Goal: Information Seeking & Learning: Compare options

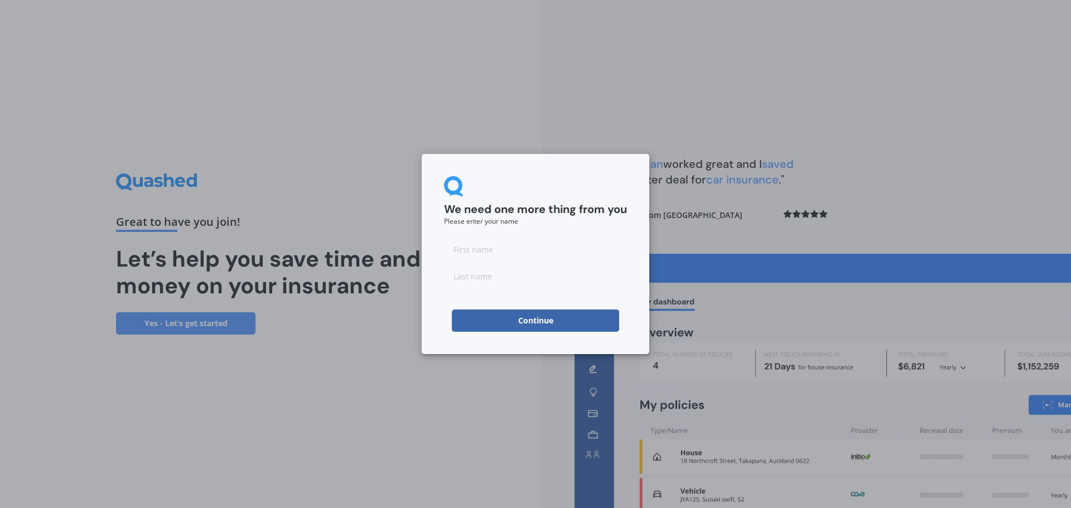
click at [484, 249] on input at bounding box center [535, 249] width 183 height 22
type input "[PERSON_NAME]"
type input "Ridler"
click at [467, 322] on button "Continue" at bounding box center [535, 321] width 167 height 22
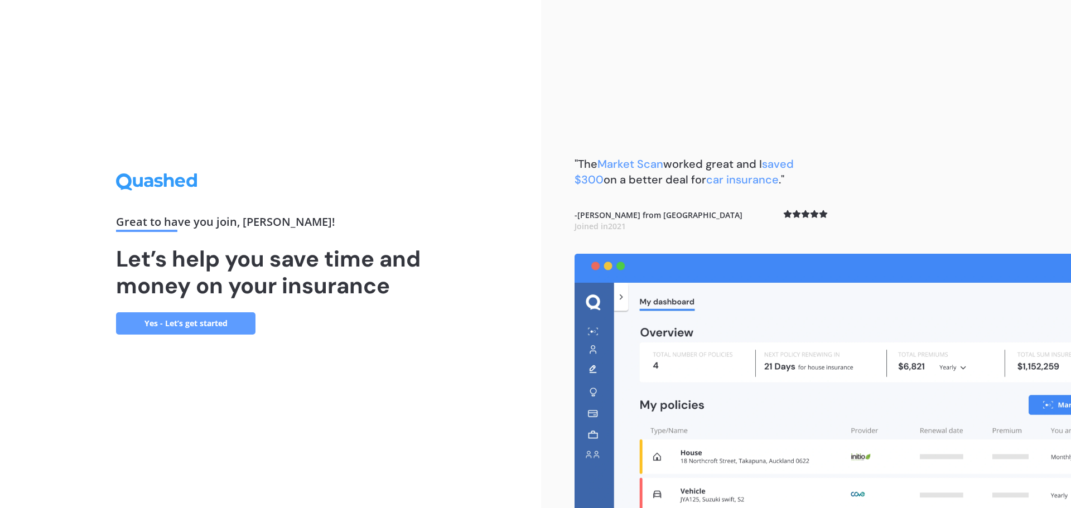
click at [192, 318] on link "Yes - Let’s get started" at bounding box center [185, 323] width 139 height 22
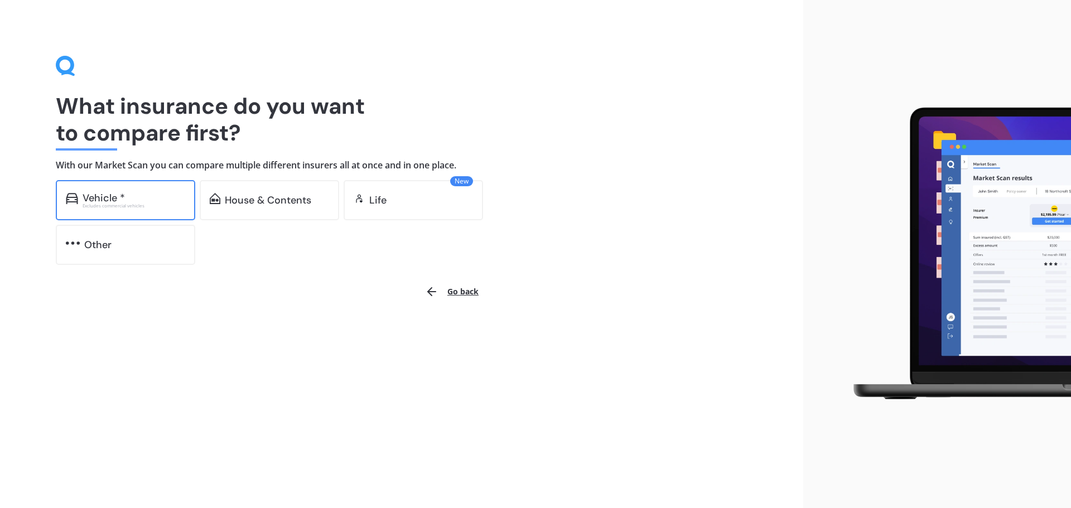
click at [129, 205] on div "Excludes commercial vehicles" at bounding box center [134, 206] width 103 height 4
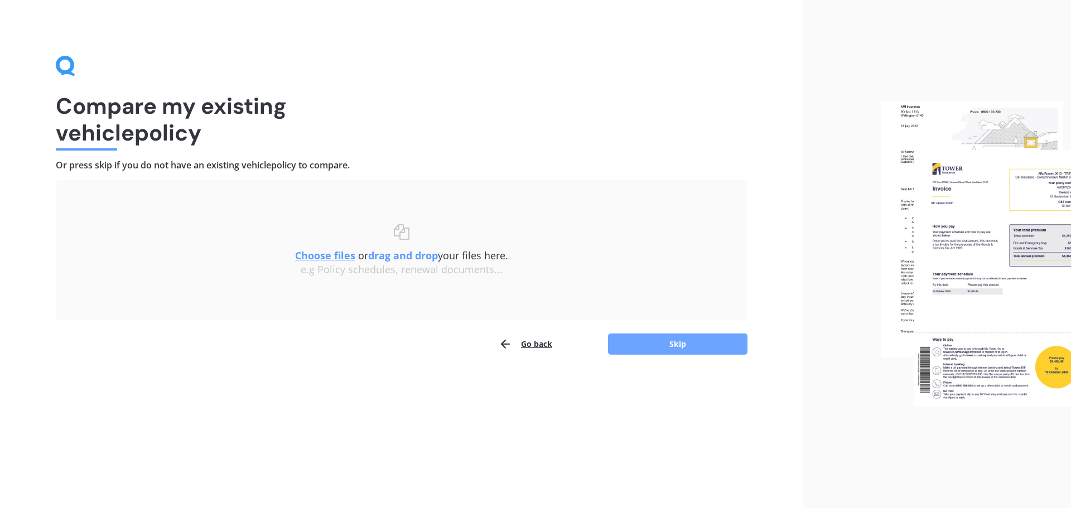
click at [660, 334] on button "Skip" at bounding box center [677, 344] width 139 height 21
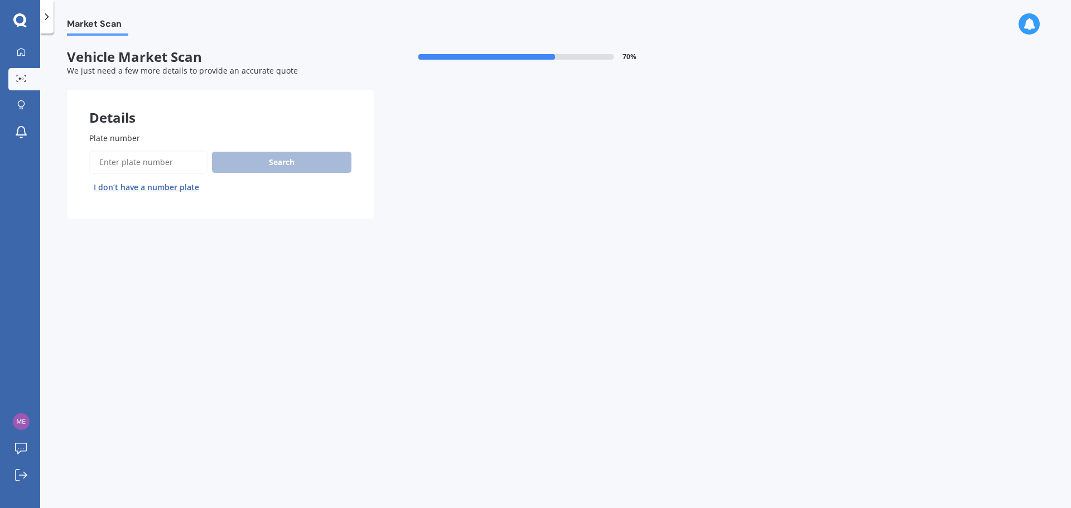
click at [108, 160] on input "Plate number" at bounding box center [148, 162] width 118 height 23
type input "nke230"
click at [289, 158] on button "Search" at bounding box center [281, 162] width 139 height 21
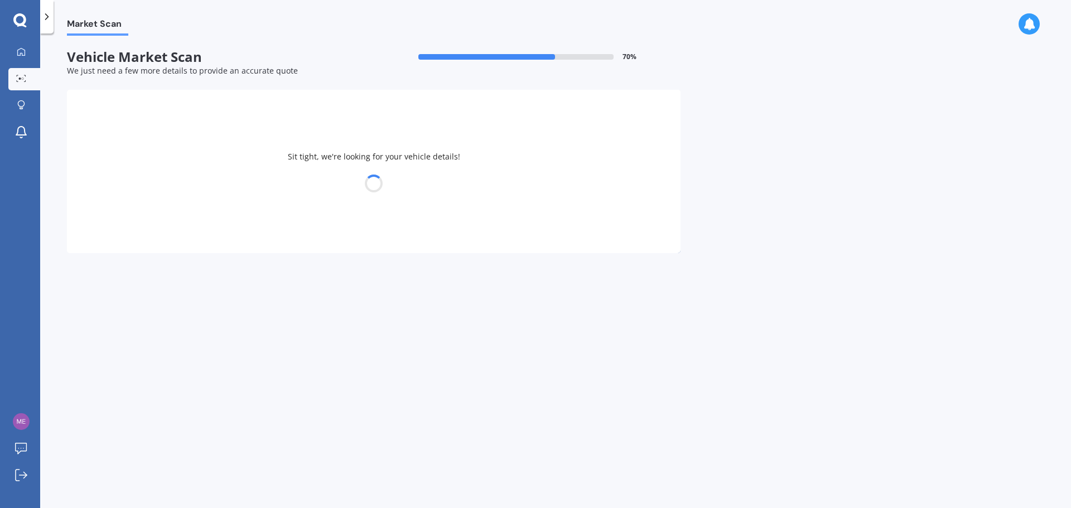
select select "MAZDA"
select select "AXELA"
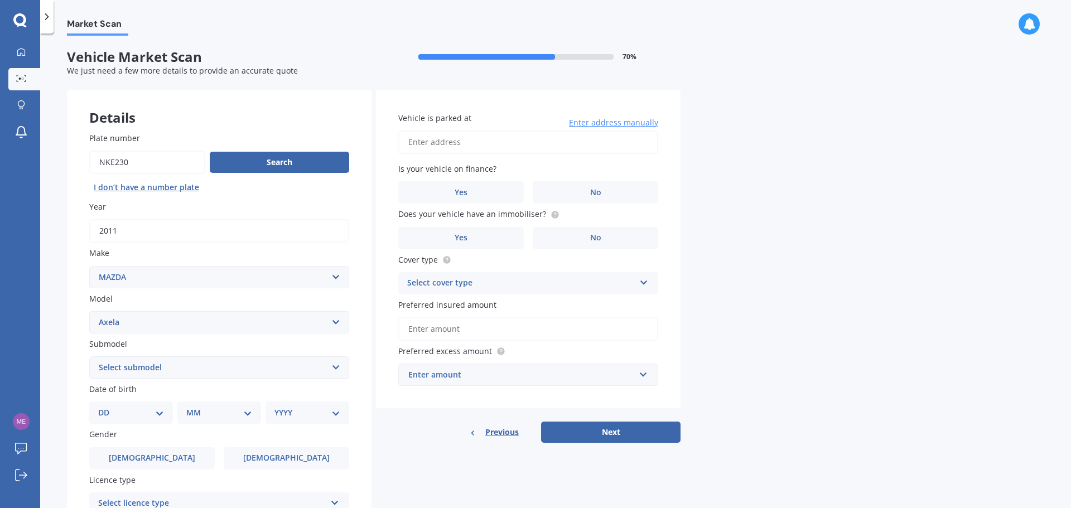
click at [147, 365] on select "Select submodel (All other) 2.3 Sporthatch 2.3 turbo Hatchback Hatchback turbo …" at bounding box center [219, 367] width 260 height 22
select select "(ALL OTHER)"
click at [89, 356] on select "Select submodel (All other) 2.3 Sporthatch 2.3 turbo Hatchback Hatchback turbo …" at bounding box center [219, 367] width 260 height 22
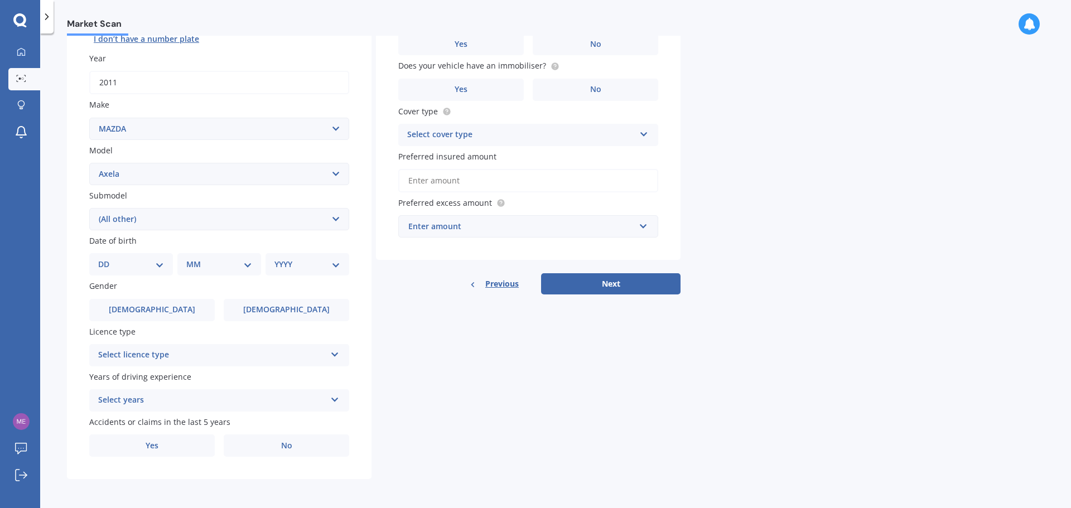
click at [134, 259] on select "DD 01 02 03 04 05 06 07 08 09 10 11 12 13 14 15 16 17 18 19 20 21 22 23 24 25 2…" at bounding box center [131, 264] width 66 height 12
select select "05"
click at [107, 258] on select "DD 01 02 03 04 05 06 07 08 09 10 11 12 13 14 15 16 17 18 19 20 21 22 23 24 25 2…" at bounding box center [131, 264] width 66 height 12
click at [216, 259] on select "MM 01 02 03 04 05 06 07 08 09 10 11 12" at bounding box center [221, 264] width 61 height 12
select select "10"
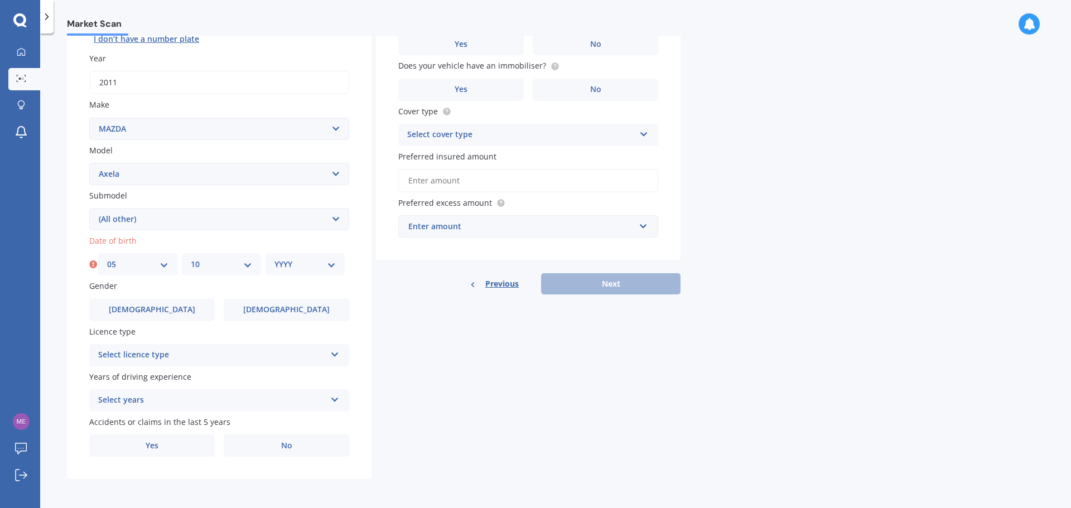
click at [191, 258] on select "MM 01 02 03 04 05 06 07 08 09 10 11 12" at bounding box center [221, 264] width 61 height 12
click at [298, 263] on select "YYYY 2025 2024 2023 2022 2021 2020 2019 2018 2017 2016 2015 2014 2013 2012 2011…" at bounding box center [304, 264] width 61 height 12
select select "1998"
click at [274, 258] on select "YYYY 2025 2024 2023 2022 2021 2020 2019 2018 2017 2016 2015 2014 2013 2012 2011…" at bounding box center [304, 264] width 61 height 12
click at [56, 366] on div "Market Scan Vehicle Market Scan 70 % We just need a few more details to provide…" at bounding box center [555, 273] width 1031 height 475
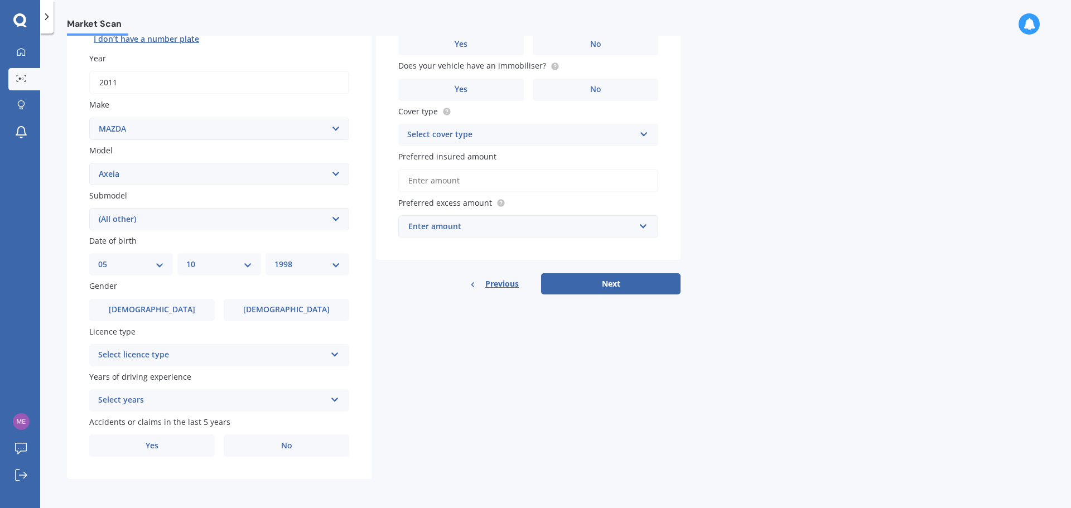
drag, startPoint x: 251, startPoint y: 312, endPoint x: 216, endPoint y: 346, distance: 48.9
click at [252, 312] on label "[DEMOGRAPHIC_DATA]" at bounding box center [286, 310] width 125 height 22
click at [0, 0] on input "[DEMOGRAPHIC_DATA]" at bounding box center [0, 0] width 0 height 0
click at [183, 351] on div "Select licence type" at bounding box center [212, 355] width 228 height 13
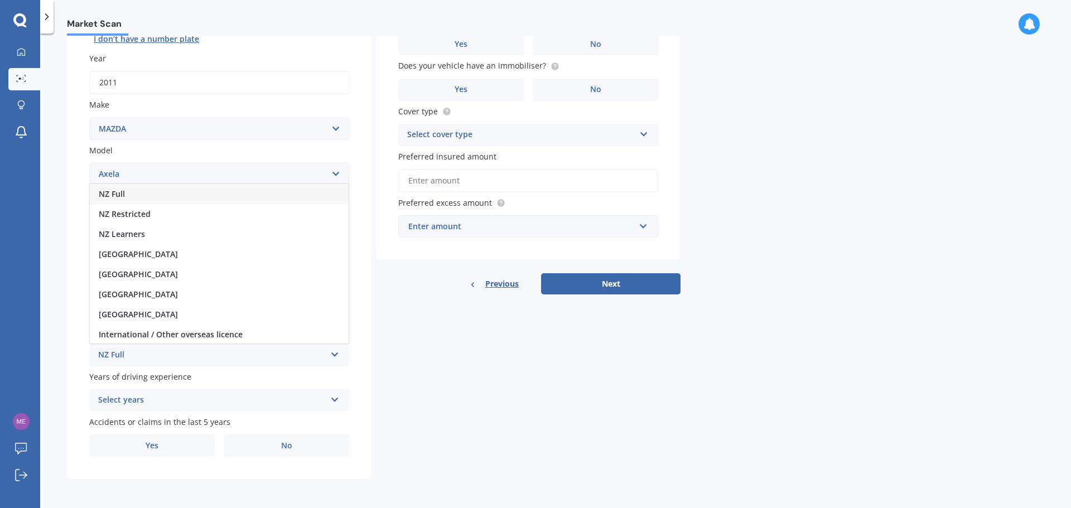
click at [158, 194] on div "NZ Full" at bounding box center [219, 194] width 259 height 20
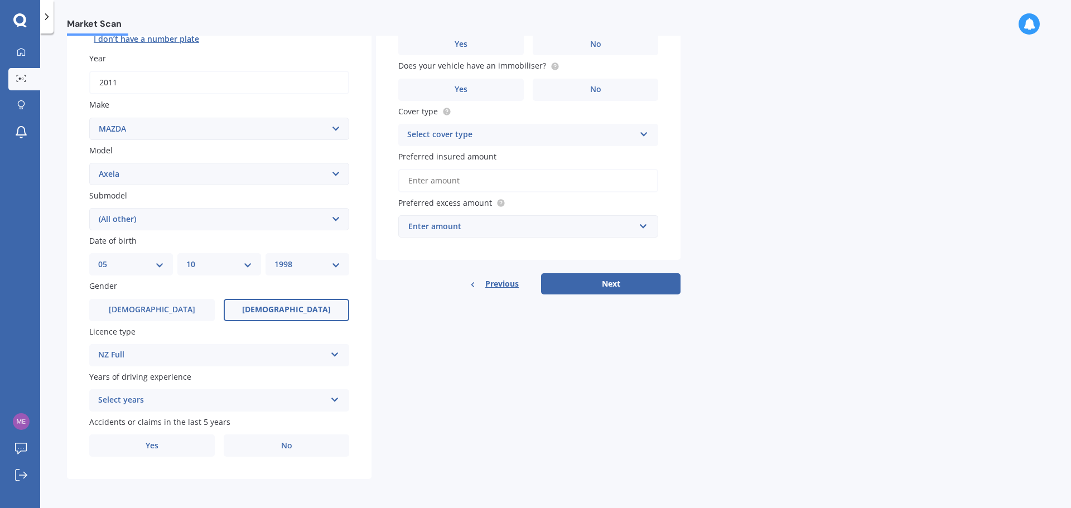
click at [167, 405] on div "Select years" at bounding box center [212, 400] width 228 height 13
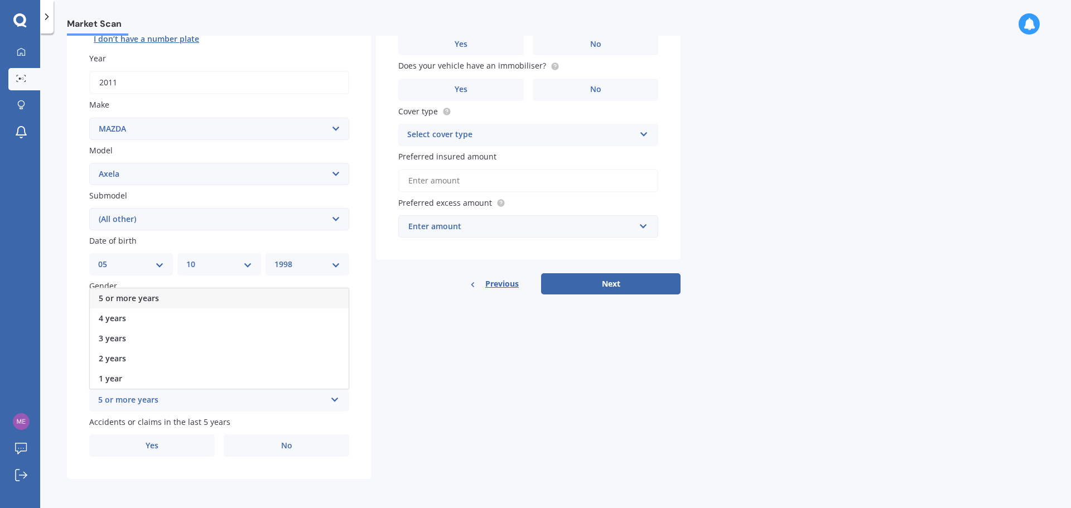
click at [164, 298] on div "5 or more years" at bounding box center [219, 298] width 259 height 20
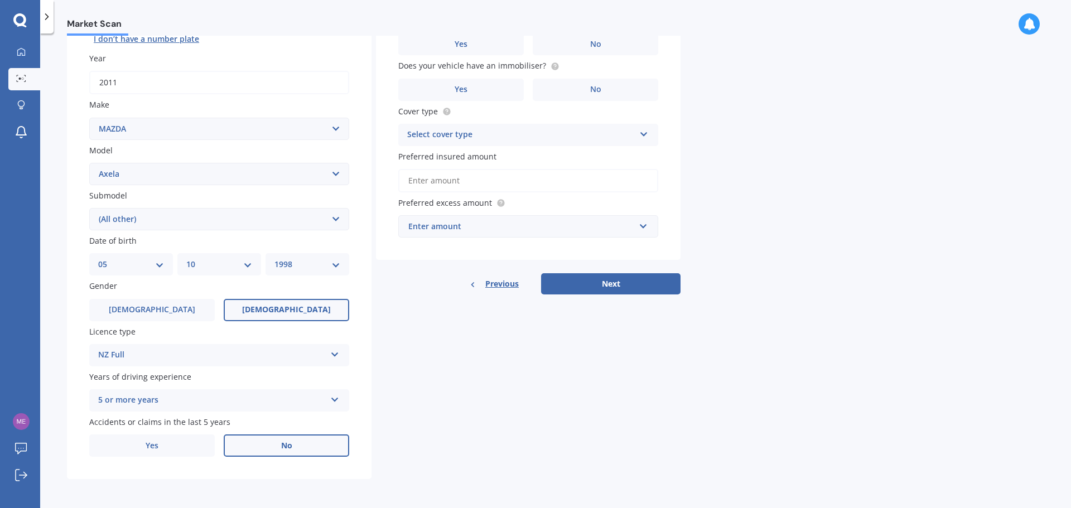
click at [285, 442] on span "No" at bounding box center [286, 445] width 11 height 9
click at [0, 0] on input "No" at bounding box center [0, 0] width 0 height 0
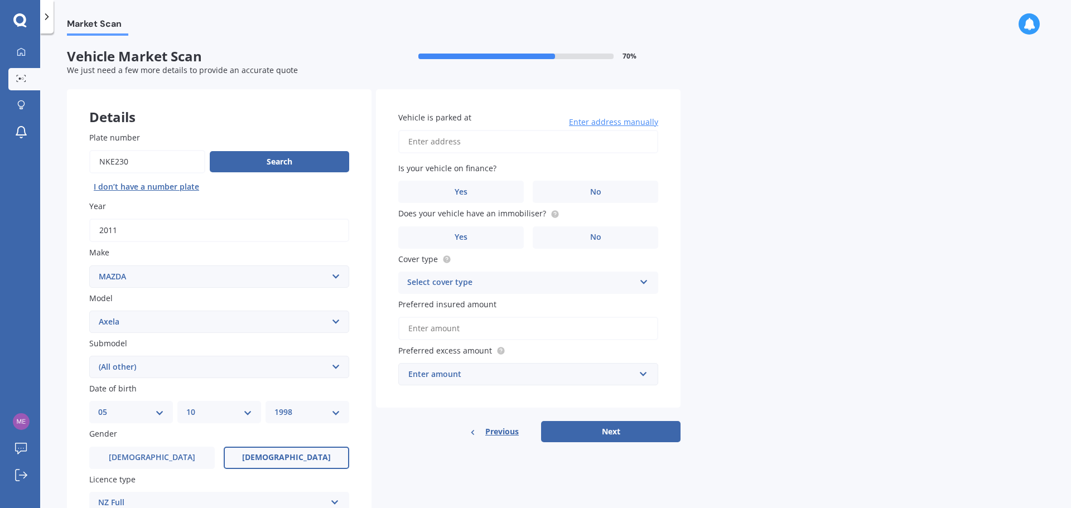
scroll to position [0, 0]
click at [444, 142] on input "Vehicle is parked at" at bounding box center [528, 142] width 260 height 23
type input "[STREET_ADDRESS]"
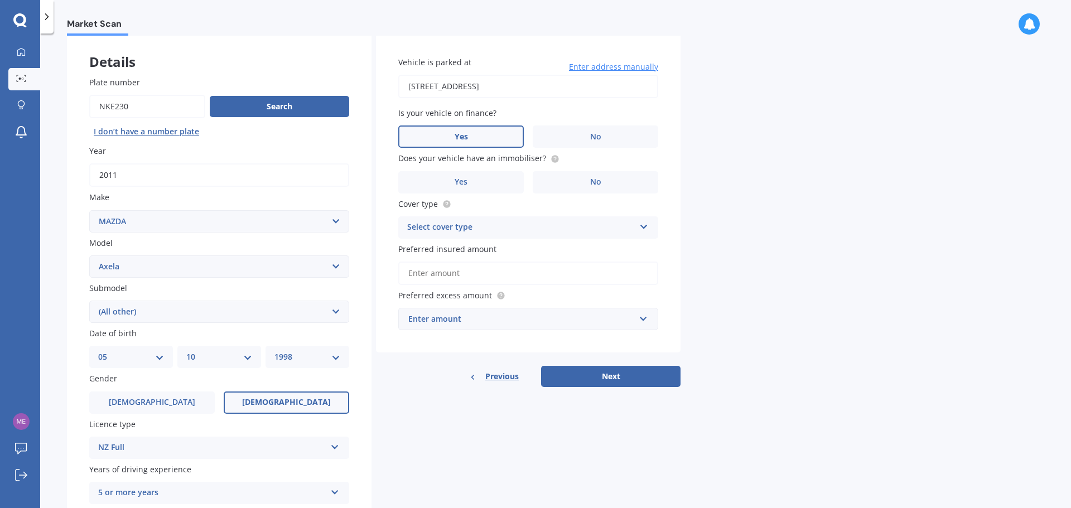
click at [497, 129] on label "Yes" at bounding box center [460, 136] width 125 height 22
click at [0, 0] on input "Yes" at bounding box center [0, 0] width 0 height 0
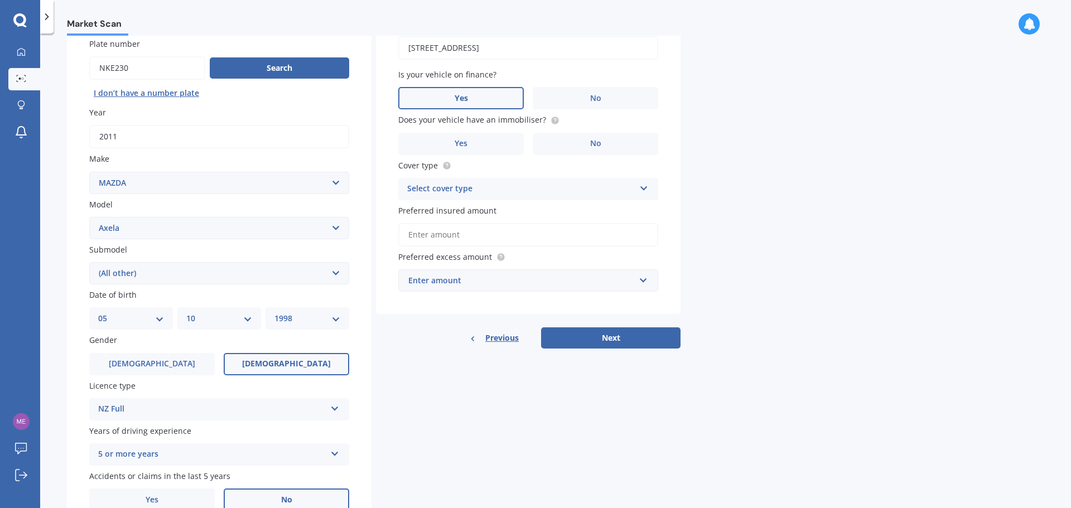
scroll to position [112, 0]
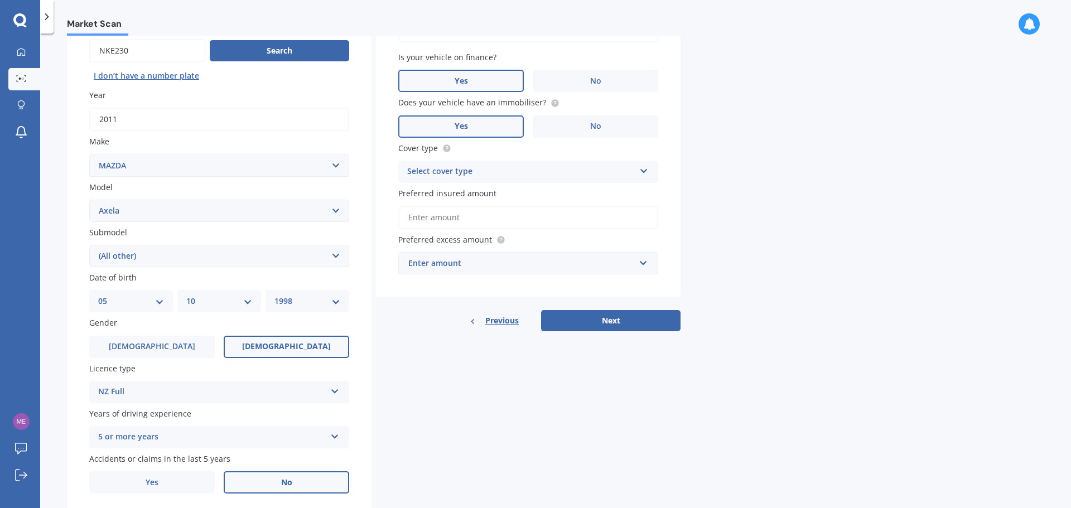
click at [474, 123] on label "Yes" at bounding box center [460, 126] width 125 height 22
click at [0, 0] on input "Yes" at bounding box center [0, 0] width 0 height 0
click at [460, 163] on div "Select cover type Comprehensive Third Party, Fire & Theft Third Party" at bounding box center [528, 172] width 260 height 22
click at [453, 185] on div "Comprehensive" at bounding box center [528, 193] width 259 height 20
click at [800, 221] on div "Market Scan Vehicle Market Scan 70 % We just need a few more details to provide…" at bounding box center [555, 273] width 1031 height 475
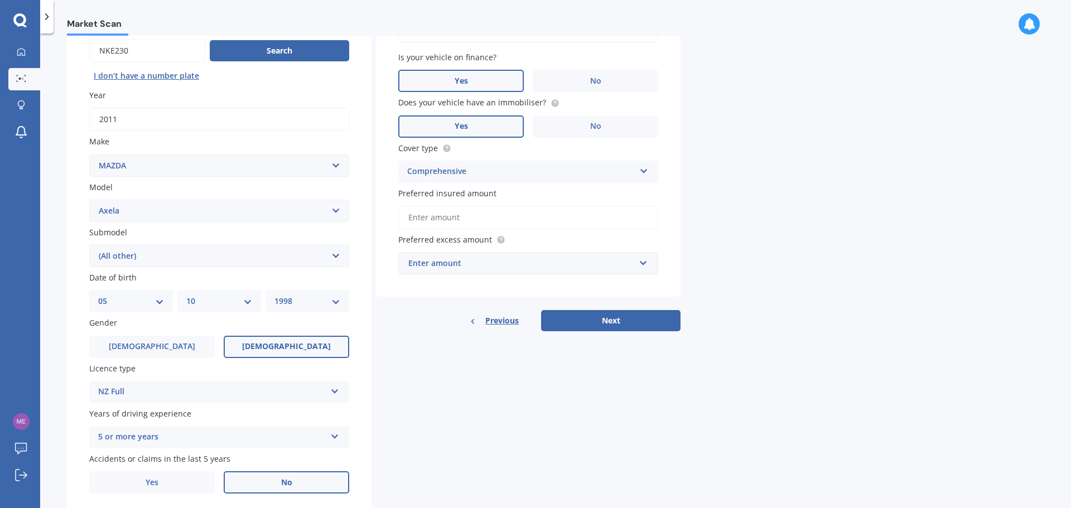
click at [418, 215] on input "Preferred insured amount" at bounding box center [528, 217] width 260 height 23
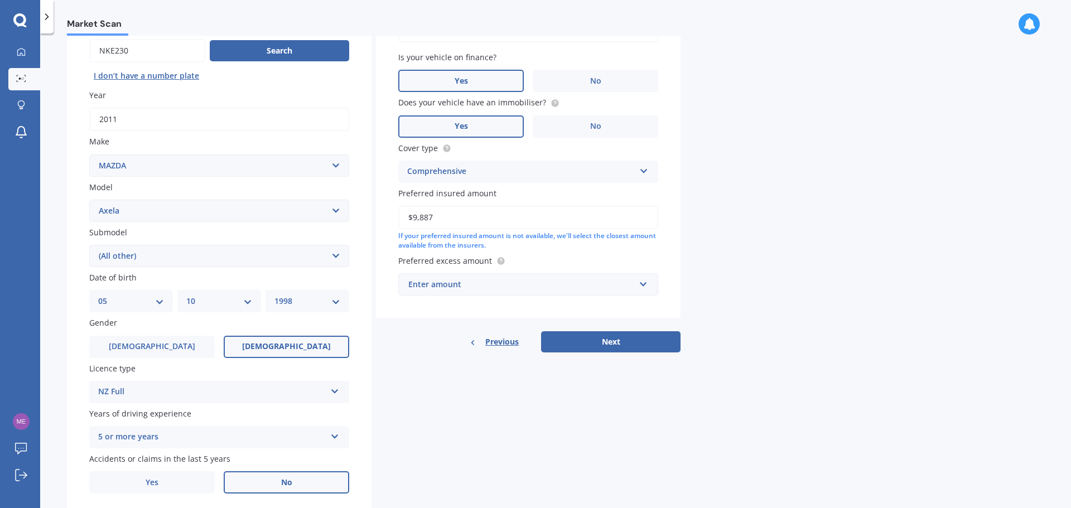
type input "$9,887"
click at [568, 281] on div "Enter amount" at bounding box center [521, 284] width 226 height 12
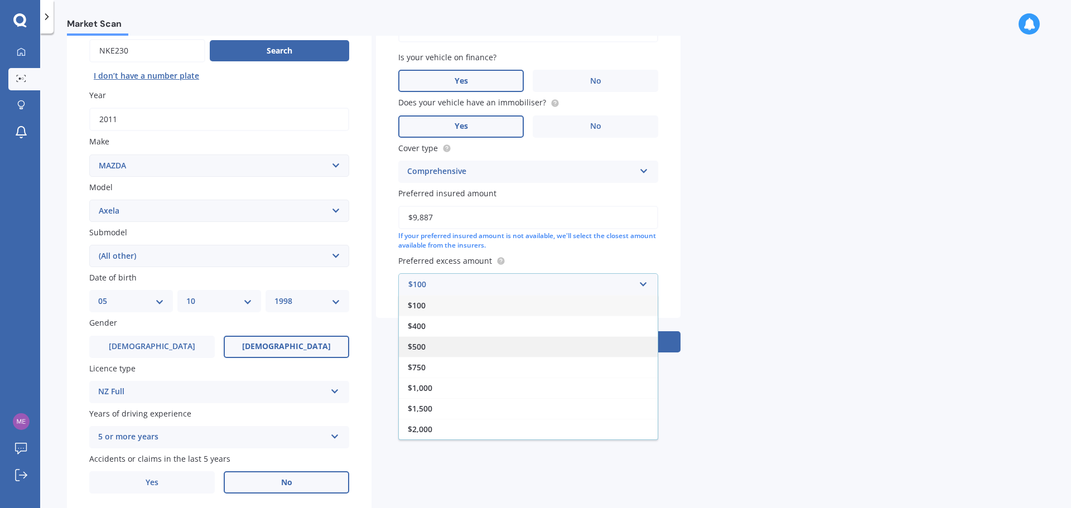
click at [434, 344] on div "$500" at bounding box center [528, 346] width 259 height 21
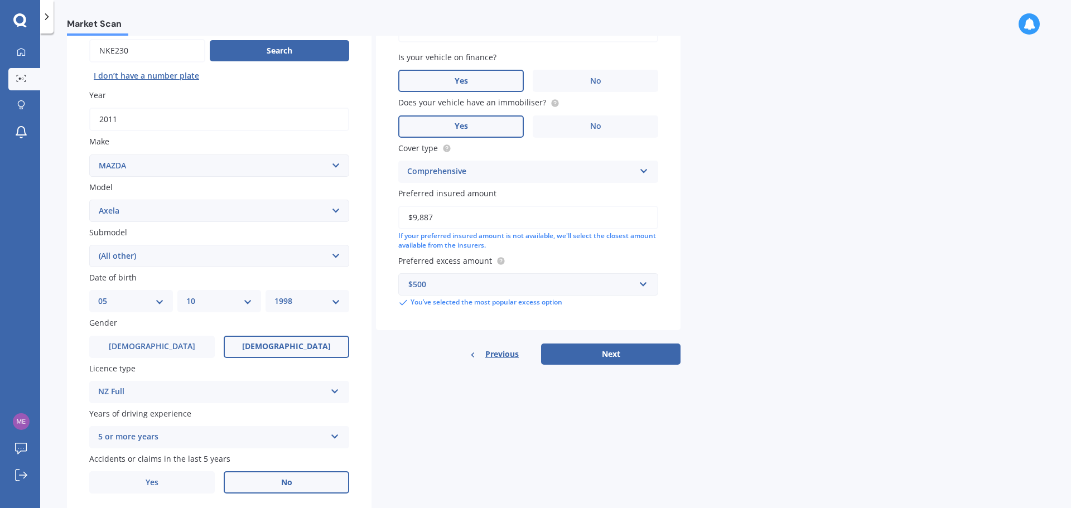
click at [807, 282] on div "Market Scan Vehicle Market Scan 70 % We just need a few more details to provide…" at bounding box center [555, 273] width 1031 height 475
click at [624, 352] on button "Next" at bounding box center [610, 354] width 139 height 21
select select "05"
select select "10"
select select "1998"
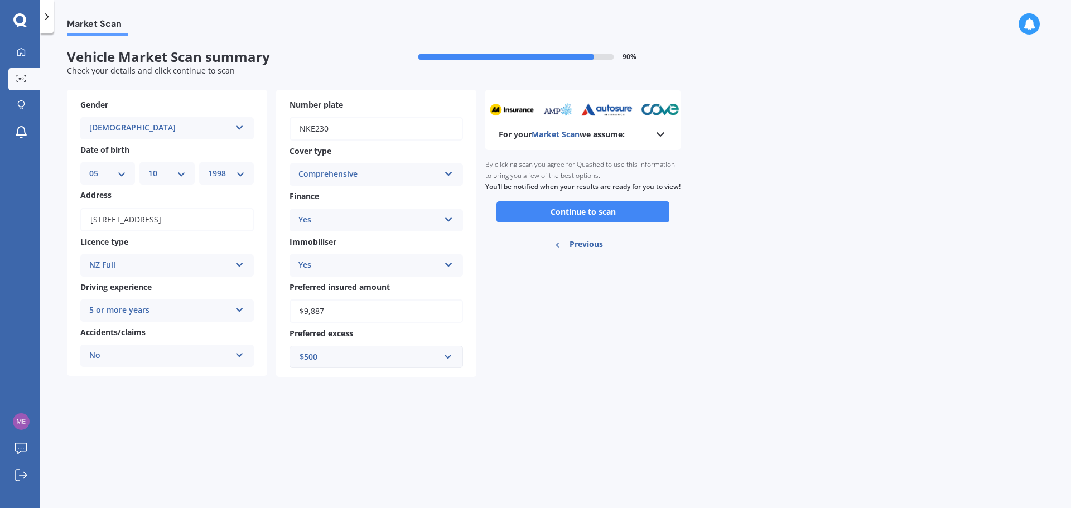
scroll to position [0, 0]
click at [582, 221] on button "Continue to scan" at bounding box center [582, 211] width 173 height 21
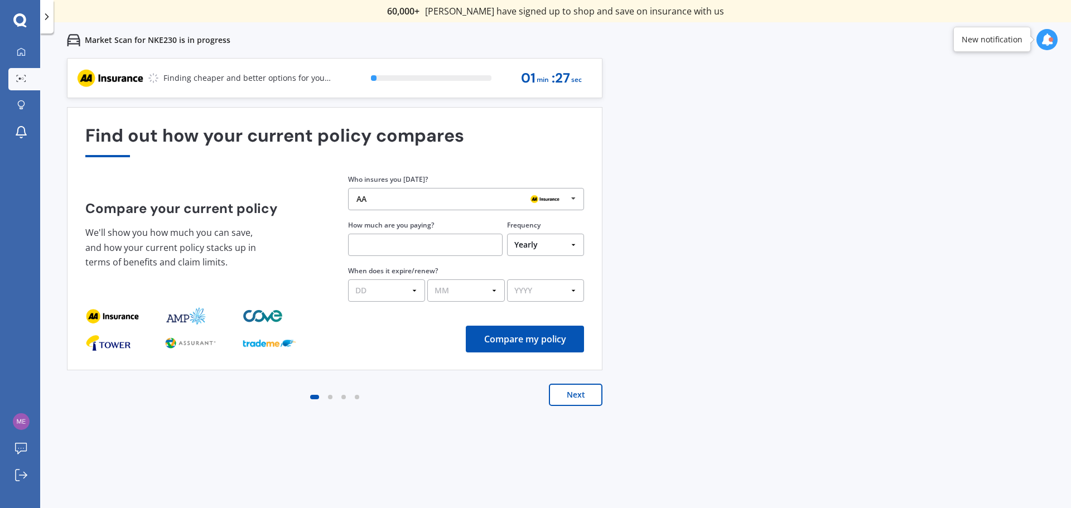
click at [711, 262] on div "Previous 60,000+ Kiwis have signed up to shop and save on insurance with us " H…" at bounding box center [555, 312] width 1031 height 508
click at [576, 199] on icon at bounding box center [573, 199] width 17 height 21
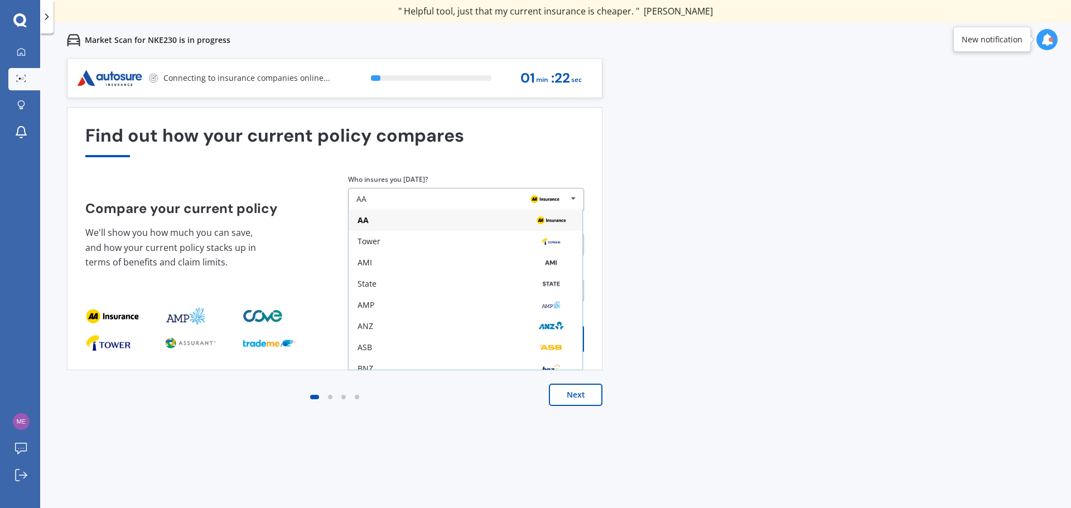
click at [680, 292] on div "Previous 60,000+ Kiwis have signed up to shop and save on insurance with us " H…" at bounding box center [555, 312] width 1031 height 508
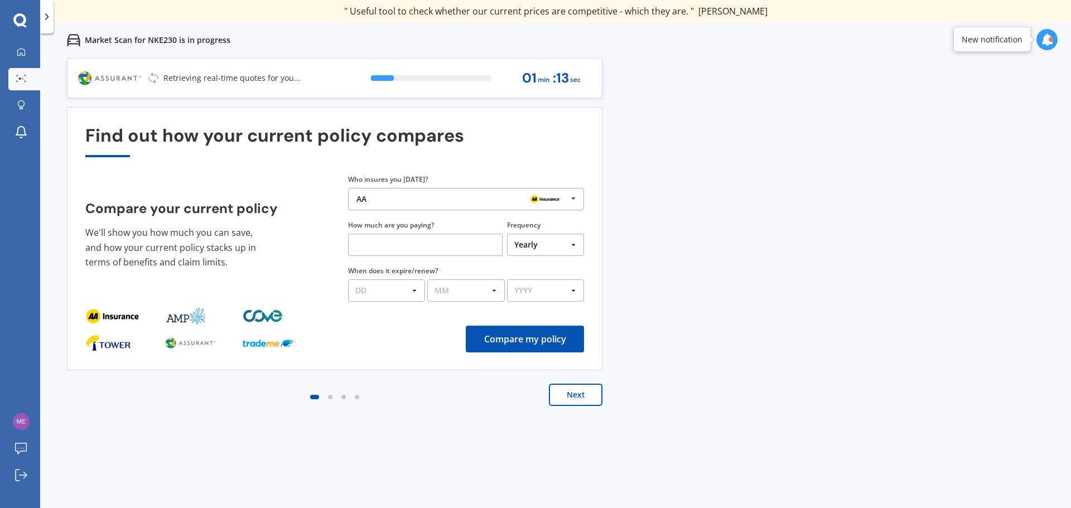
click at [434, 247] on input "text" at bounding box center [425, 245] width 154 height 22
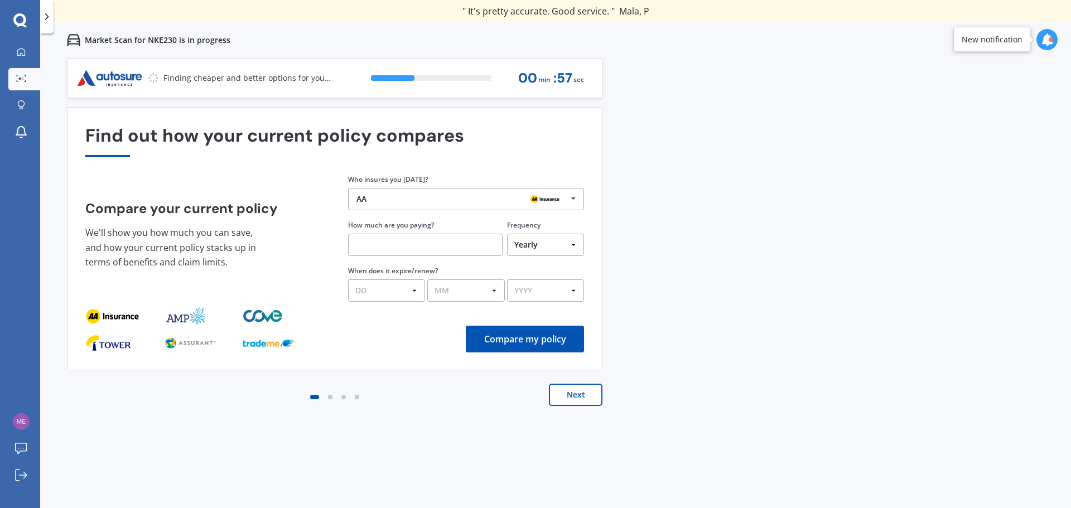
click at [573, 246] on select "Yearly Six-Monthly Quarterly Monthly Fortnightly Weekly One-Off" at bounding box center [545, 245] width 77 height 22
select select "Fortnightly"
click at [507, 234] on select "Yearly Six-Monthly Quarterly Monthly Fortnightly Weekly One-Off" at bounding box center [545, 245] width 77 height 22
click at [393, 243] on input "text" at bounding box center [425, 245] width 154 height 22
type input "$49.79"
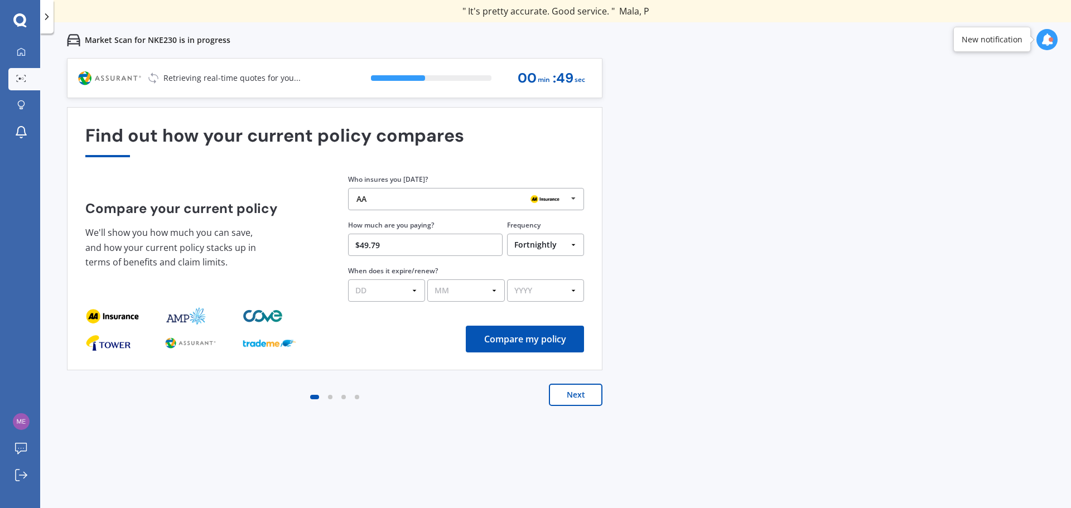
click at [750, 329] on div "Previous 60,000+ Kiwis have signed up to shop and save on insurance with us " H…" at bounding box center [555, 312] width 1031 height 508
click at [515, 341] on button "Compare my policy" at bounding box center [525, 339] width 118 height 27
click at [419, 293] on select "DD 01 02 03 04 05 06 07 08 09 10 11 12 13 14 15 16 17 18 19 20 21 22 23 24 25 2…" at bounding box center [386, 290] width 77 height 22
select select "01"
click at [348, 279] on select "DD 01 02 03 04 05 06 07 08 09 10 11 12 13 14 15 16 17 18 19 20 21 22 23 24 25 2…" at bounding box center [386, 290] width 77 height 22
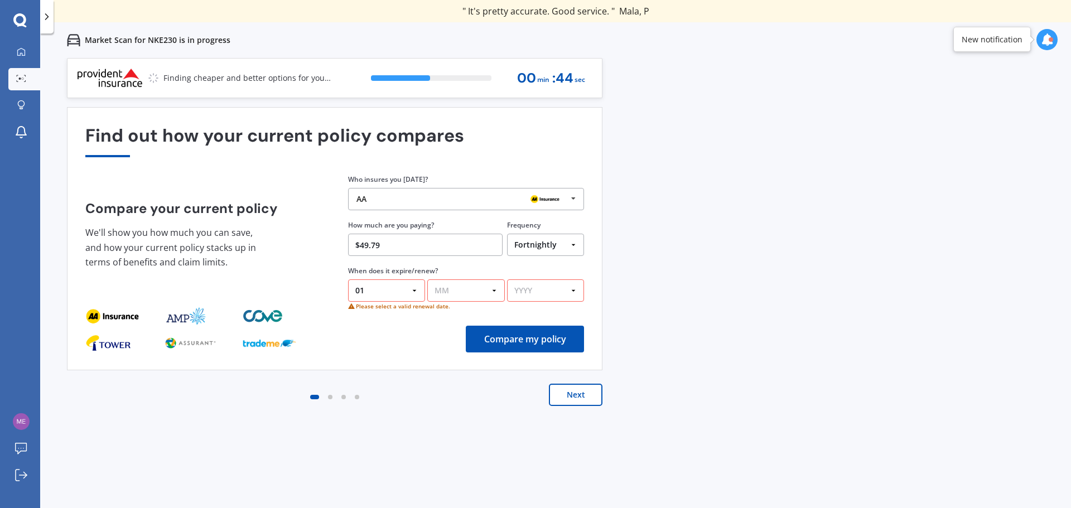
click at [494, 289] on select "MM 01 02 03 04 05 06 07 08 09 10 11 12" at bounding box center [465, 290] width 77 height 22
select select "09"
click at [427, 279] on select "MM 01 02 03 04 05 06 07 08 09 10 11 12" at bounding box center [465, 290] width 77 height 22
drag, startPoint x: 573, startPoint y: 289, endPoint x: 573, endPoint y: 301, distance: 12.3
click at [573, 289] on select "YYYY 2026 2025 2024" at bounding box center [545, 290] width 77 height 22
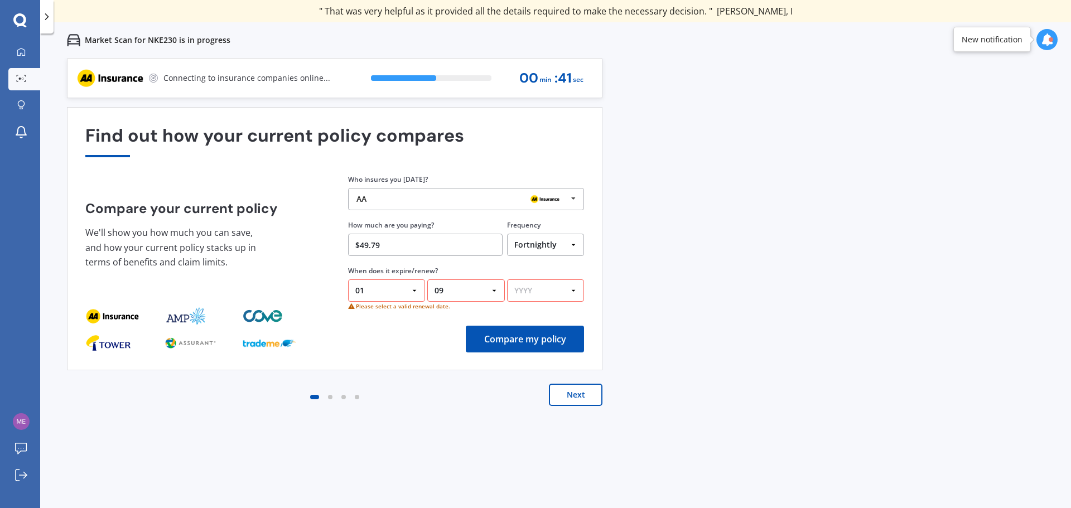
select select "2025"
click at [507, 279] on select "YYYY 2026 2025 2024" at bounding box center [545, 290] width 77 height 22
click at [545, 337] on button "Compare my policy" at bounding box center [525, 339] width 118 height 27
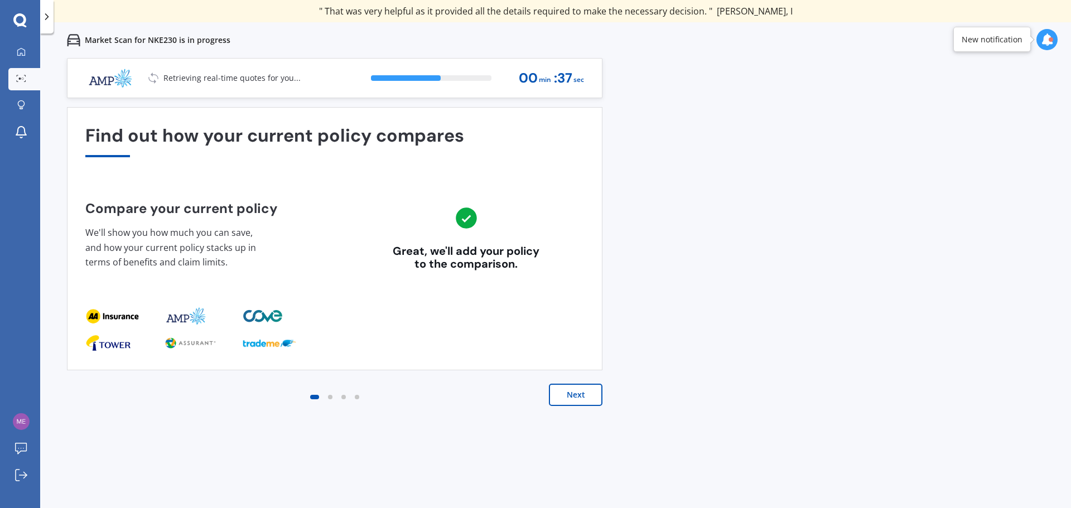
click at [582, 392] on button "Next" at bounding box center [576, 395] width 54 height 22
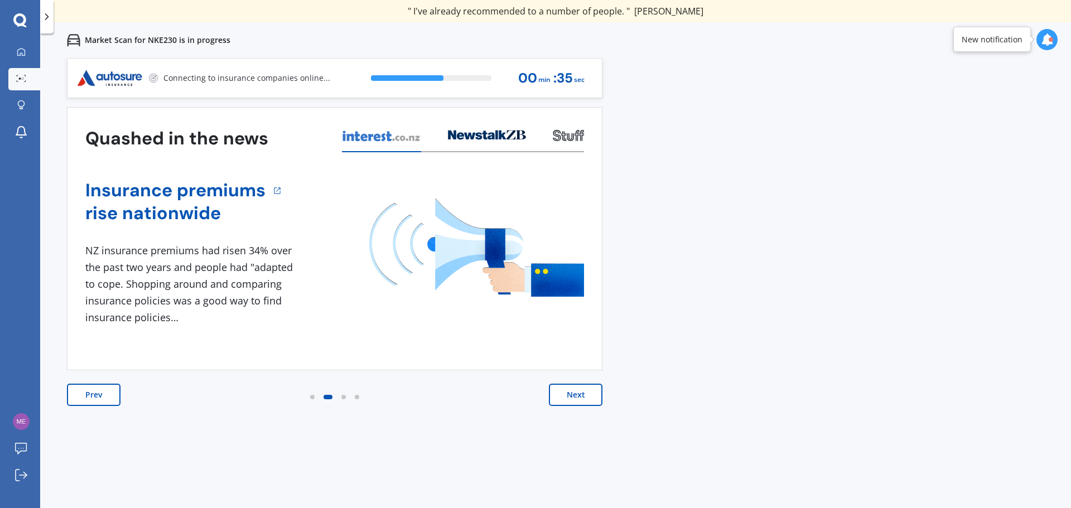
click at [578, 393] on button "Next" at bounding box center [576, 395] width 54 height 22
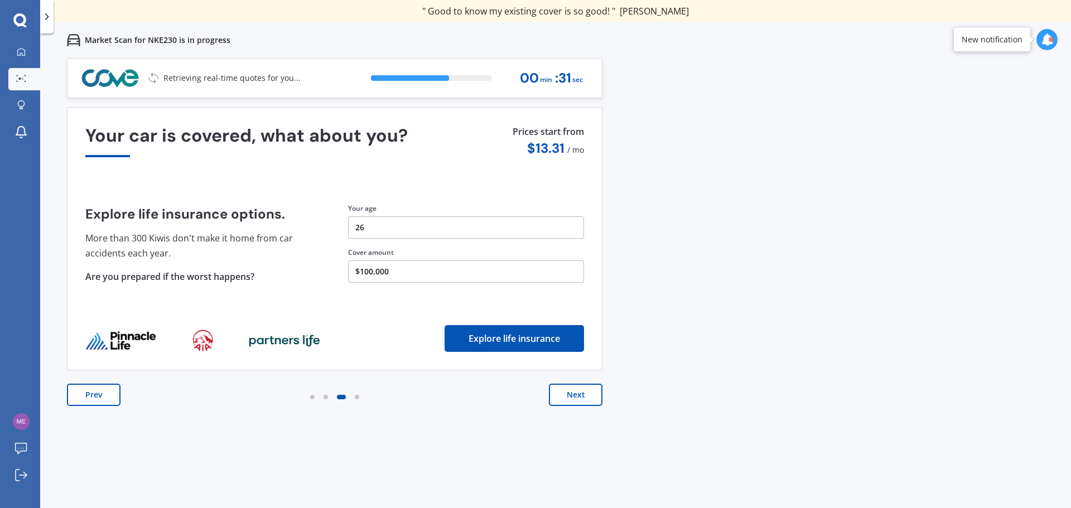
click at [583, 397] on button "Next" at bounding box center [576, 395] width 54 height 22
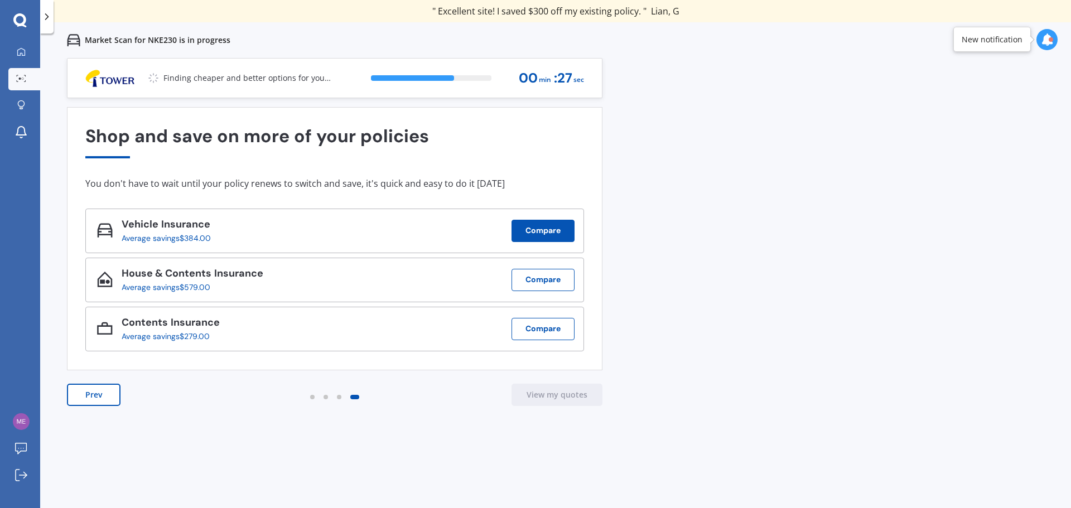
click at [545, 226] on button "Compare" at bounding box center [542, 231] width 63 height 22
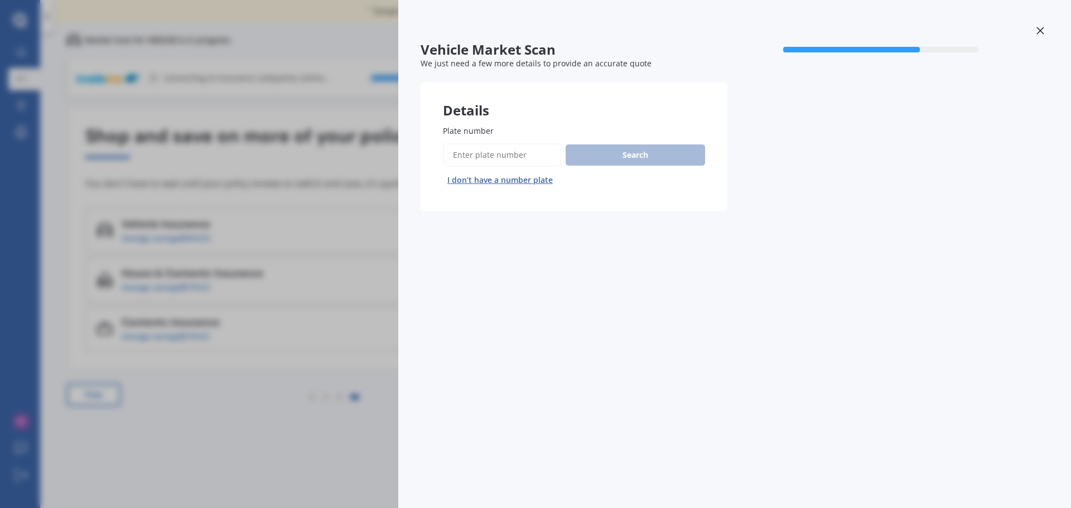
click at [1041, 26] on div at bounding box center [1040, 32] width 17 height 20
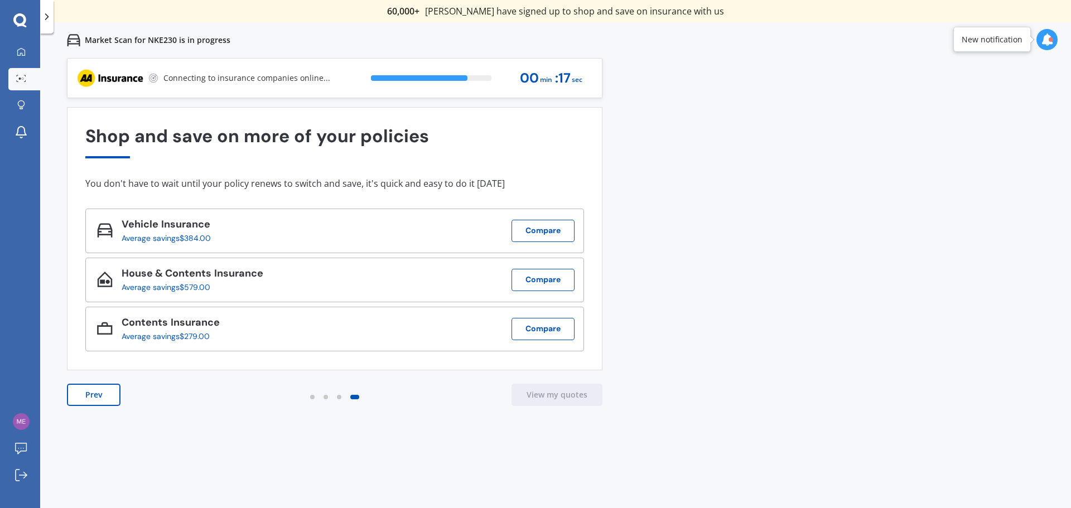
click at [105, 390] on button "Prev" at bounding box center [94, 395] width 54 height 22
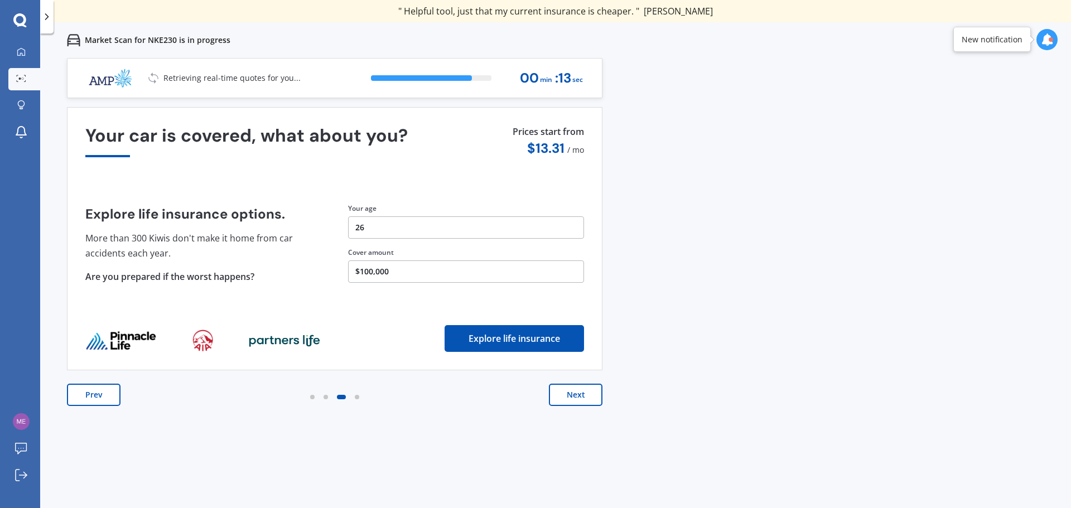
click at [105, 390] on button "Prev" at bounding box center [94, 395] width 54 height 22
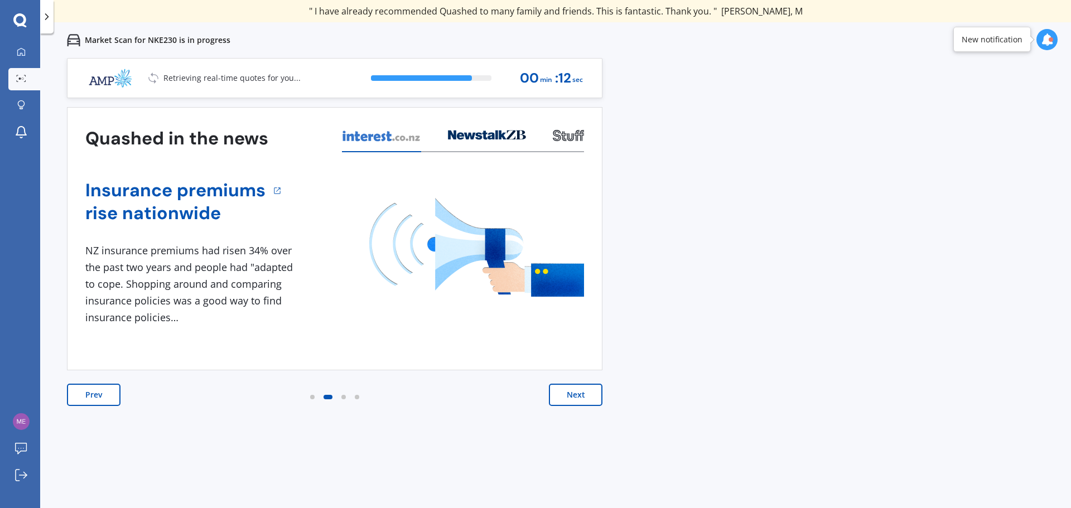
click at [105, 390] on button "Prev" at bounding box center [94, 395] width 54 height 22
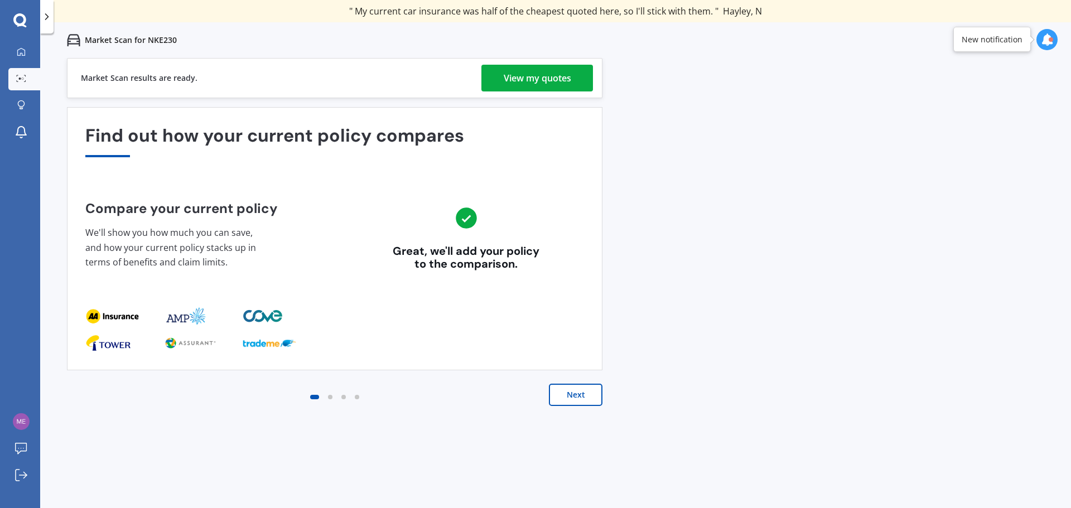
click at [547, 72] on div "View my quotes" at bounding box center [537, 78] width 67 height 27
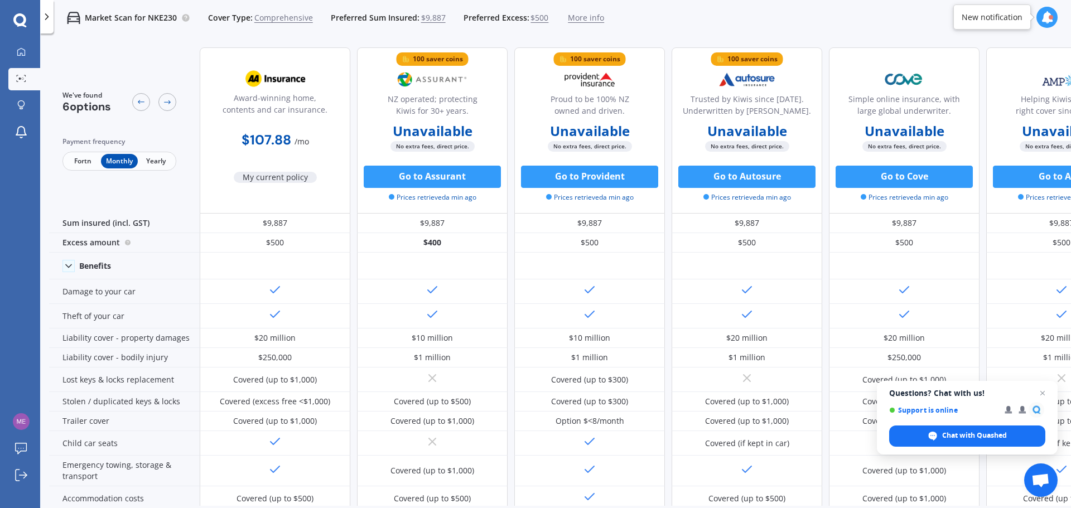
click at [88, 159] on span "Fortn" at bounding box center [83, 161] width 36 height 15
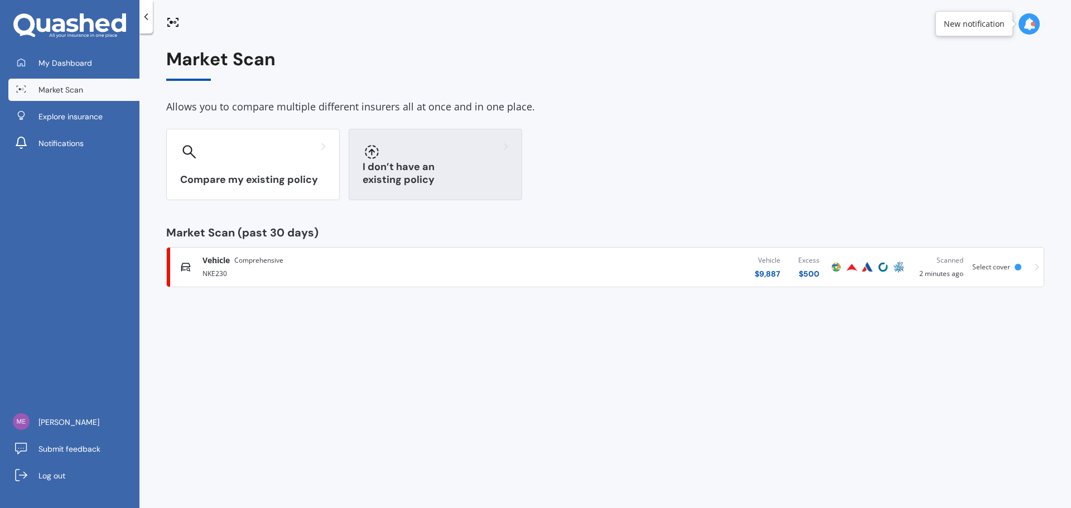
click at [448, 166] on div "I don’t have an existing policy" at bounding box center [435, 164] width 173 height 71
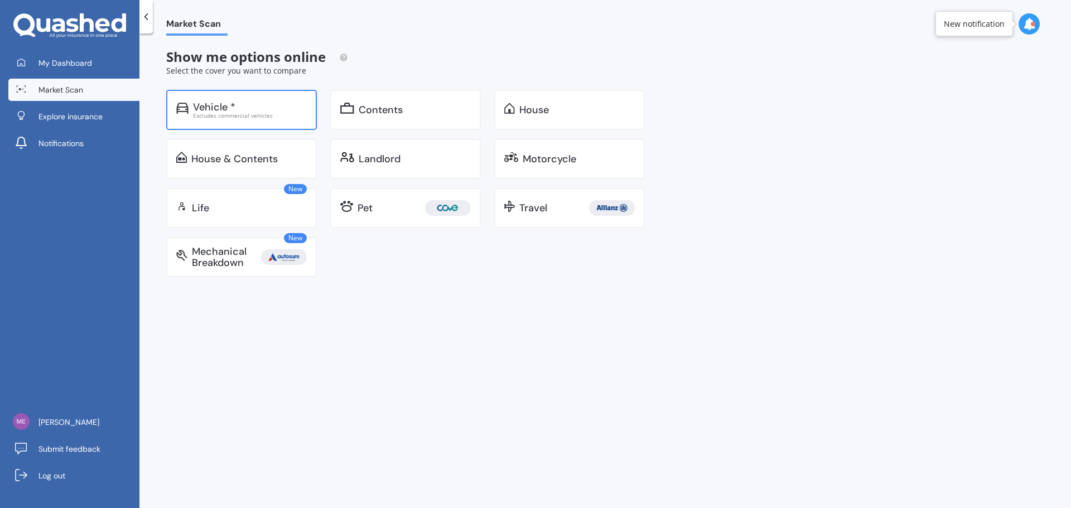
click at [255, 98] on div "Vehicle * Excludes commercial vehicles" at bounding box center [241, 110] width 151 height 40
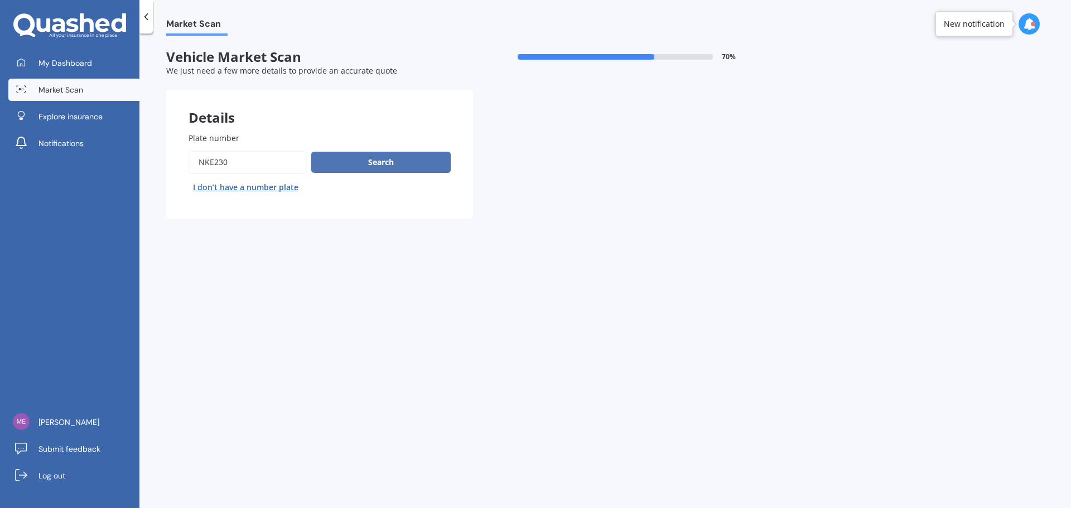
click at [370, 156] on button "Search" at bounding box center [380, 162] width 139 height 21
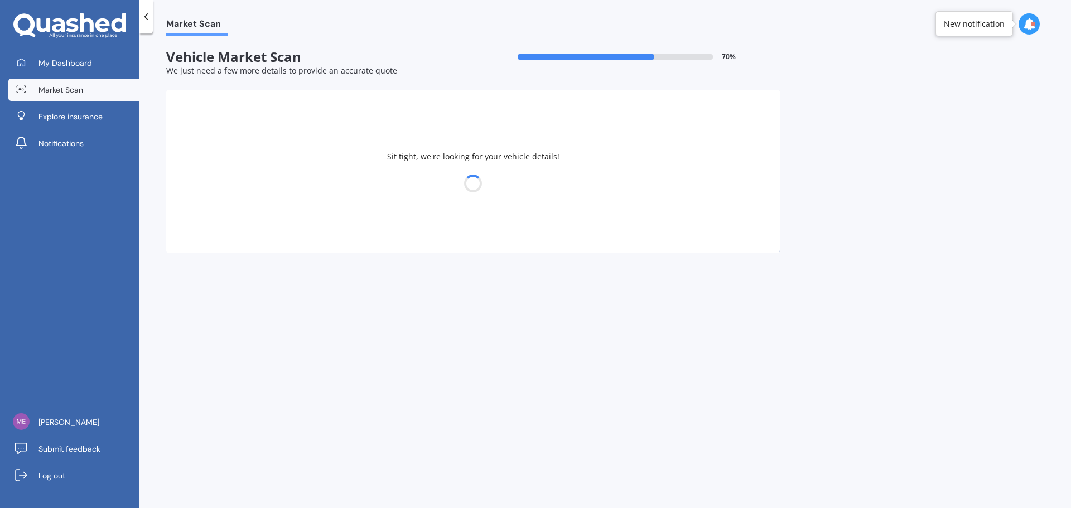
select select "MAZDA"
select select "AXELA"
select select "05"
select select "10"
select select "1998"
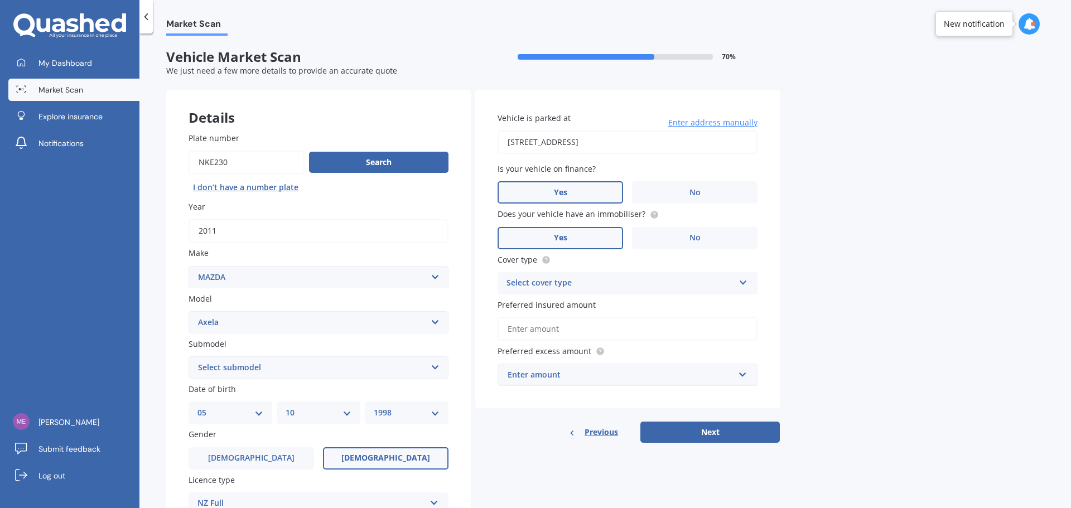
scroll to position [112, 0]
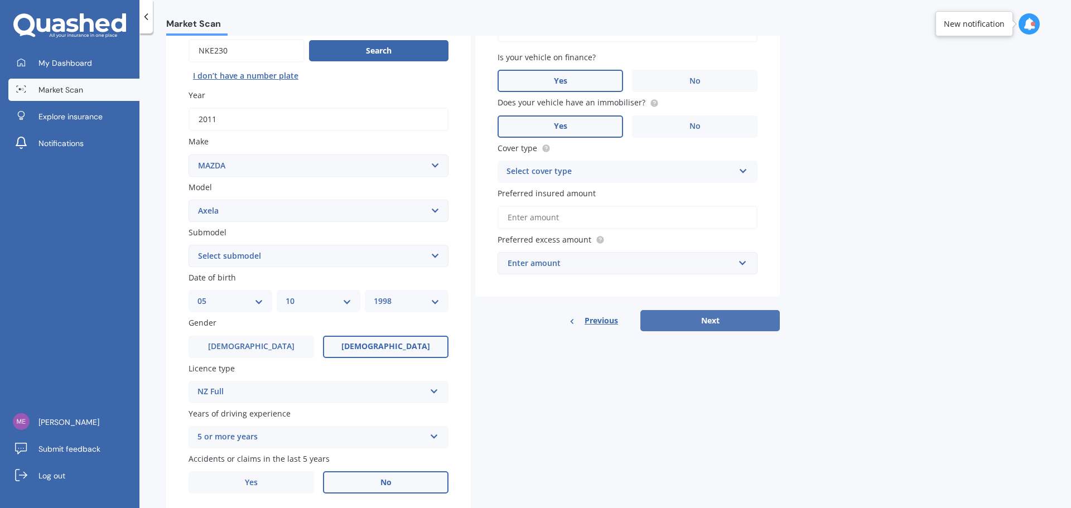
click at [707, 318] on button "Next" at bounding box center [709, 320] width 139 height 21
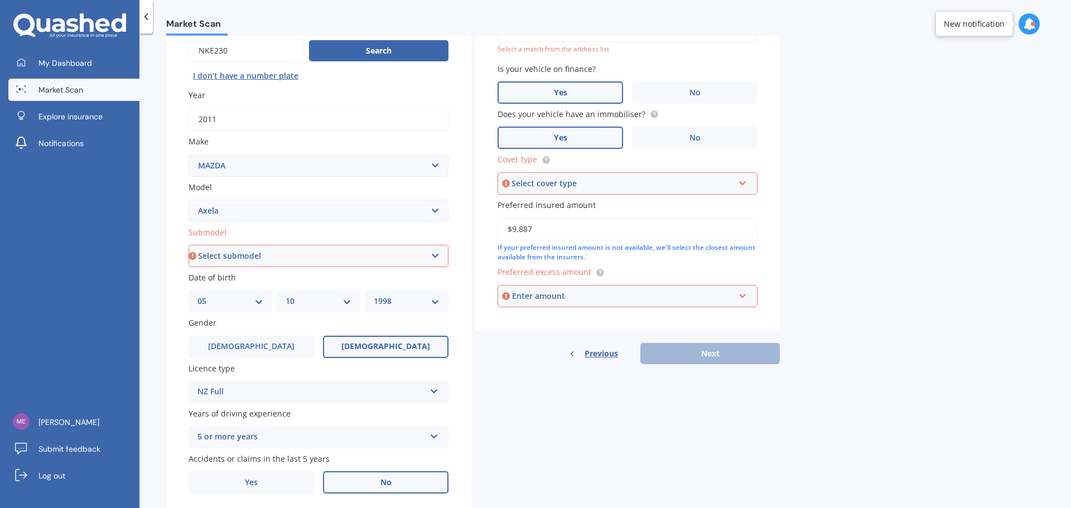
type input "$9,887"
click at [599, 301] on div "Enter amount" at bounding box center [623, 296] width 222 height 12
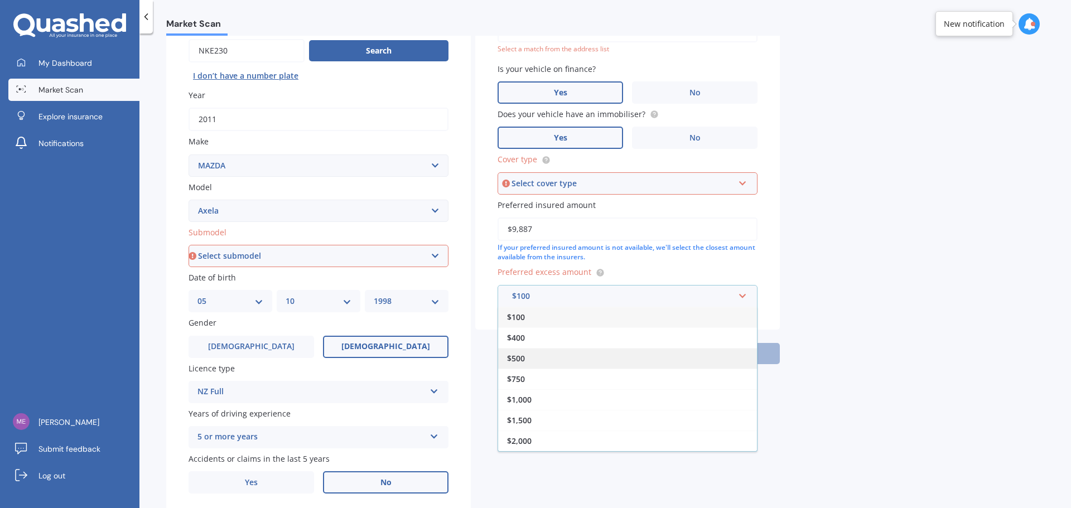
click at [534, 361] on div "$500" at bounding box center [627, 358] width 259 height 21
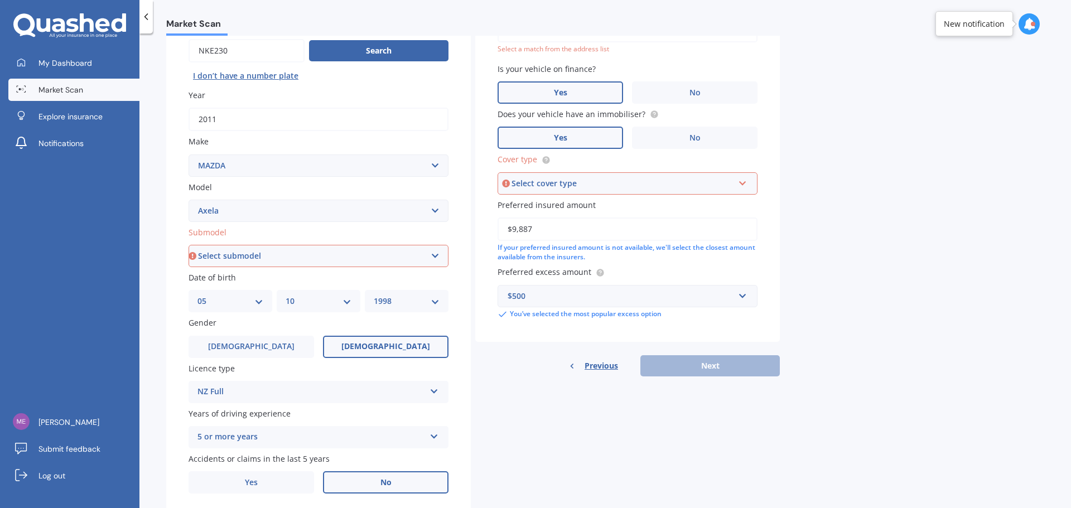
click at [616, 399] on div "Details Plate number Search I don’t have a number plate Year 2011 Make Select m…" at bounding box center [473, 247] width 614 height 538
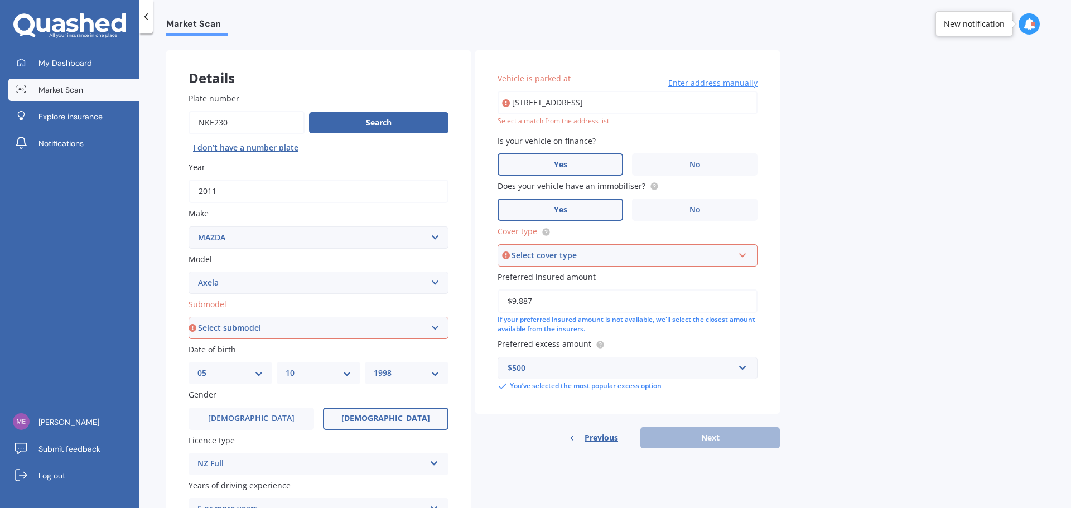
scroll to position [0, 0]
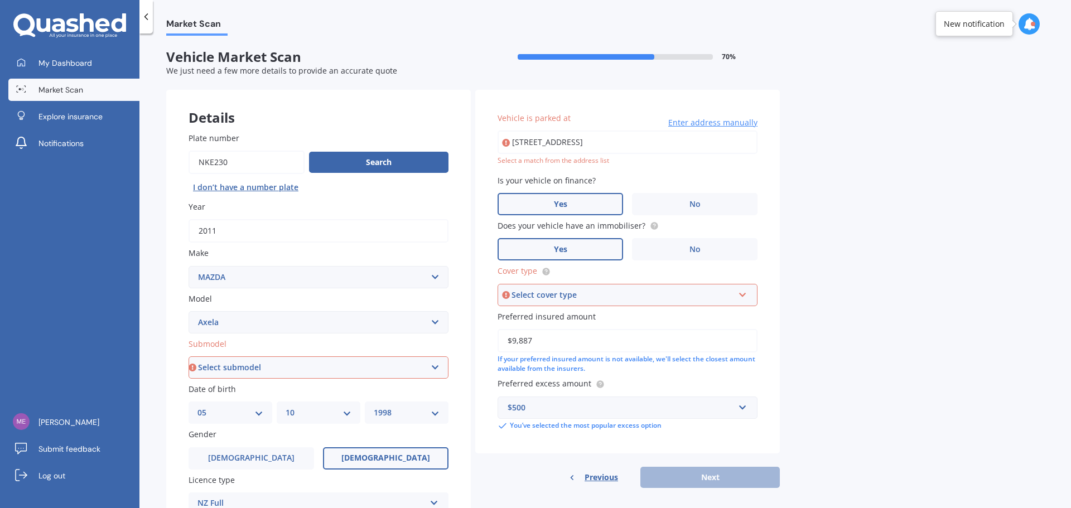
click at [746, 293] on div "Select cover type Comprehensive Third Party, Fire & Theft Third Party" at bounding box center [628, 295] width 260 height 22
click at [557, 313] on span "Comprehensive" at bounding box center [537, 316] width 59 height 11
click at [288, 369] on select "Select submodel (All other) 2.3 Sporthatch 2.3 turbo Hatchback Hatchback turbo …" at bounding box center [319, 367] width 260 height 22
select select "(ALL OTHER)"
click at [189, 356] on select "Select submodel (All other) 2.3 Sporthatch 2.3 turbo Hatchback Hatchback turbo …" at bounding box center [319, 367] width 260 height 22
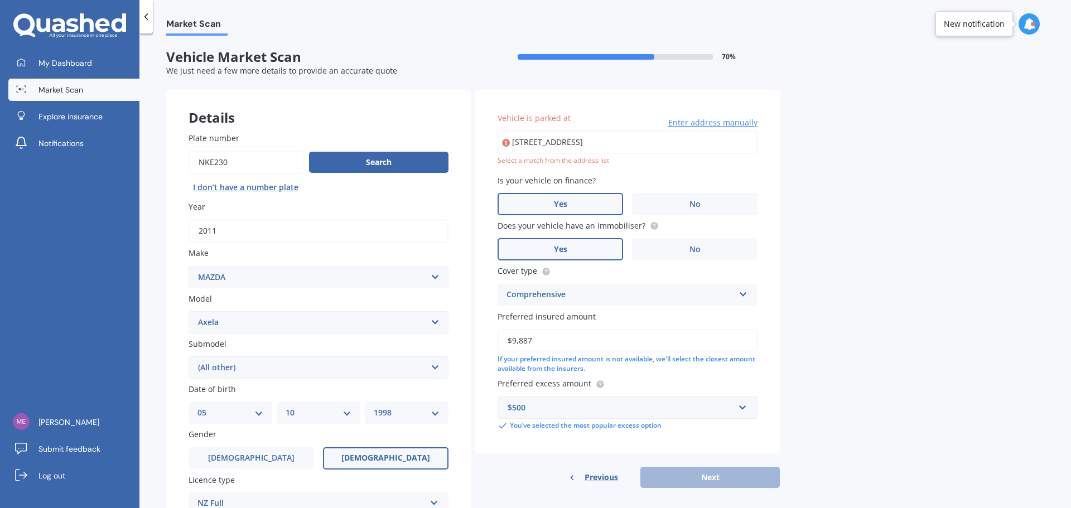
click at [927, 259] on div "Market Scan Vehicle Market Scan 70 % We just need a few more details to provide…" at bounding box center [604, 273] width 931 height 475
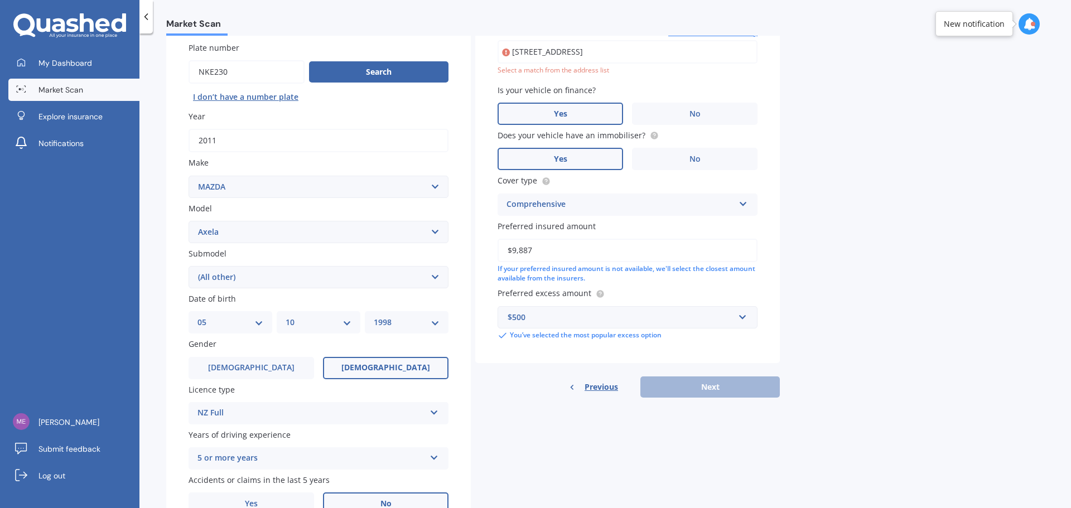
scroll to position [148, 0]
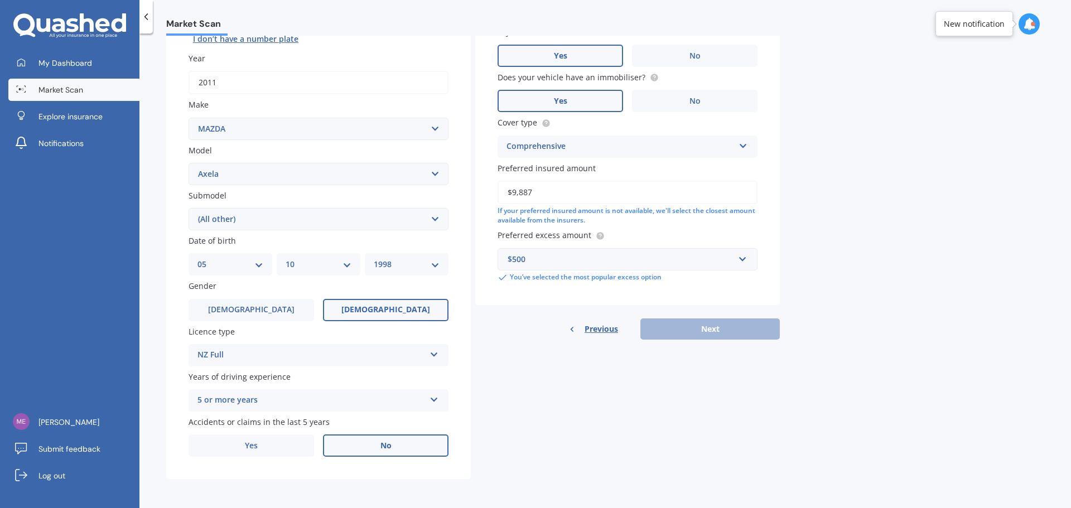
drag, startPoint x: 506, startPoint y: 426, endPoint x: 523, endPoint y: 361, distance: 67.0
click at [507, 426] on div "Details Plate number Search I don’t have a number plate Year 2011 Make Select m…" at bounding box center [473, 210] width 614 height 538
drag, startPoint x: 639, startPoint y: 428, endPoint x: 605, endPoint y: 375, distance: 62.5
click at [639, 427] on div "Details Plate number Search I don’t have a number plate Year 2011 Make Select m…" at bounding box center [473, 210] width 614 height 538
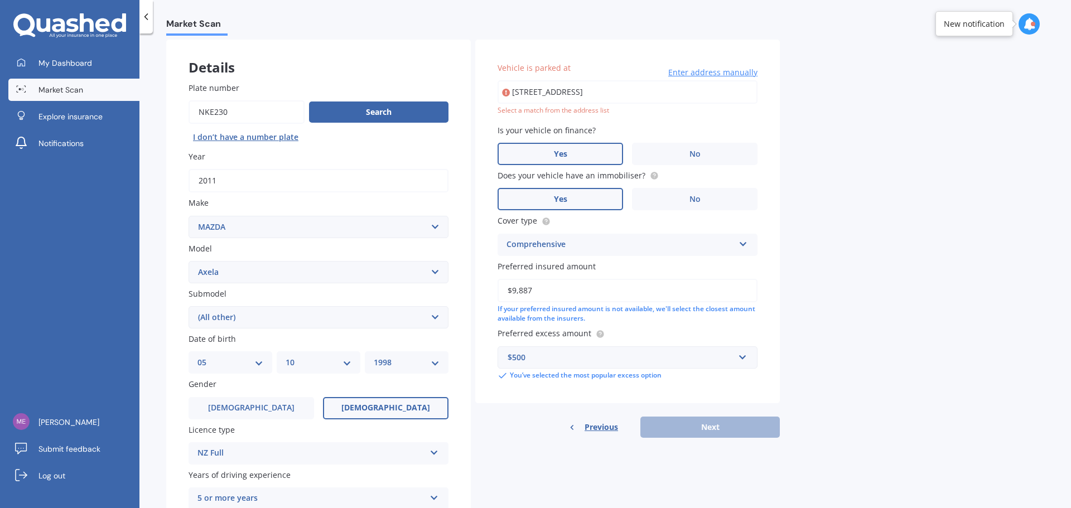
scroll to position [0, 0]
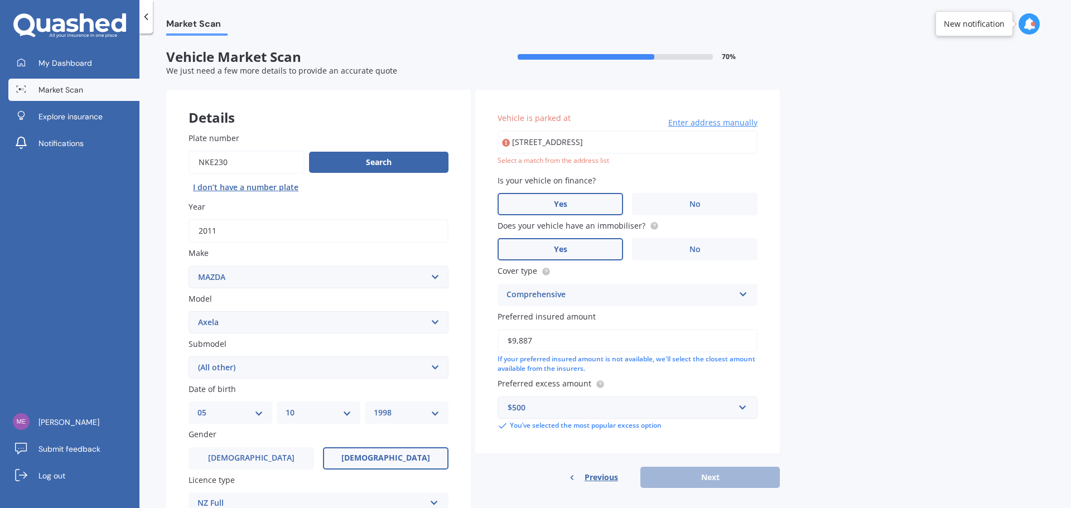
click at [648, 140] on input "[STREET_ADDRESS]" at bounding box center [628, 142] width 260 height 23
type input "[STREET_ADDRESS]"
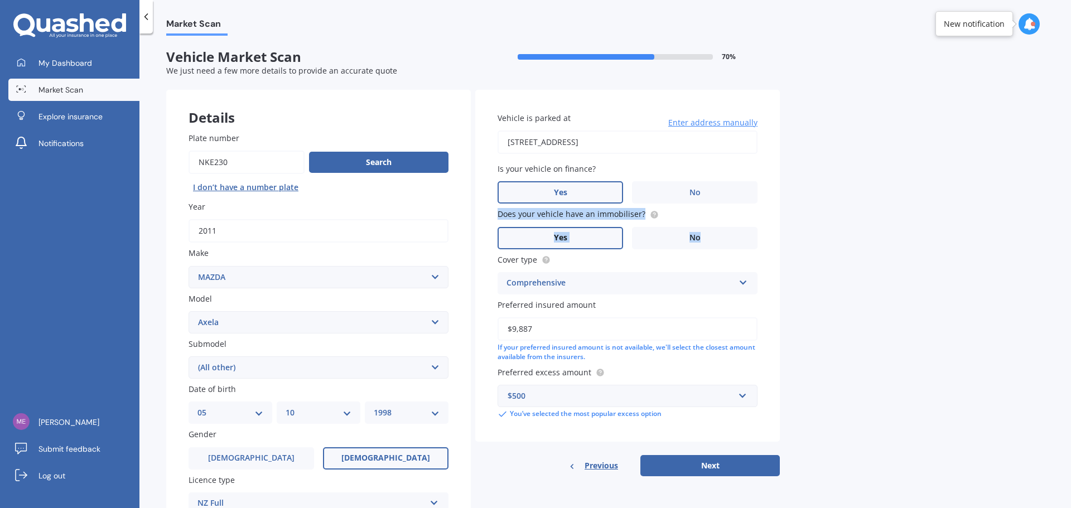
drag, startPoint x: 872, startPoint y: 205, endPoint x: 873, endPoint y: 199, distance: 6.7
click at [872, 206] on div "Market Scan Vehicle Market Scan 70 % We just need a few more details to provide…" at bounding box center [604, 273] width 931 height 475
click at [709, 470] on button "Next" at bounding box center [709, 465] width 139 height 21
select select "05"
select select "10"
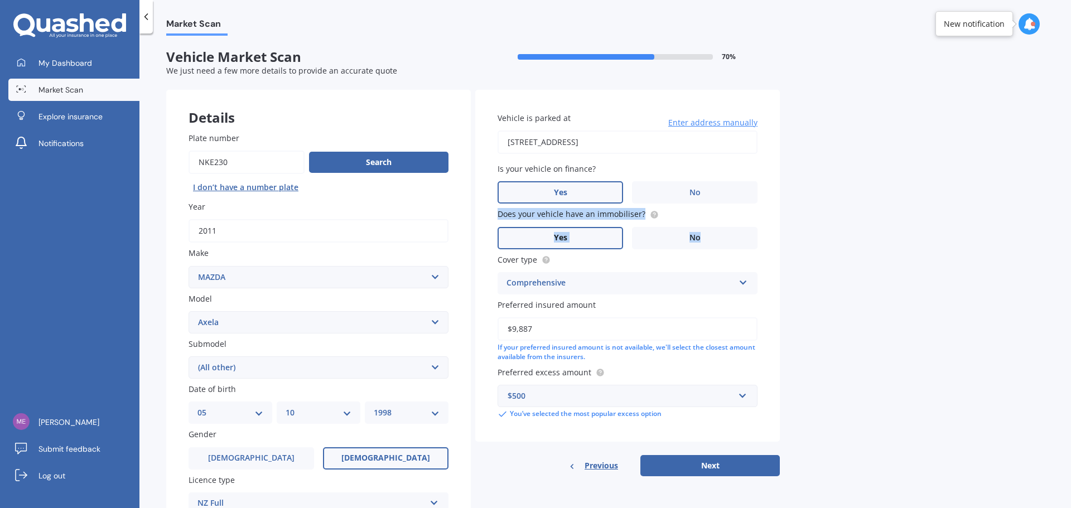
select select "1998"
